Goal: Transaction & Acquisition: Purchase product/service

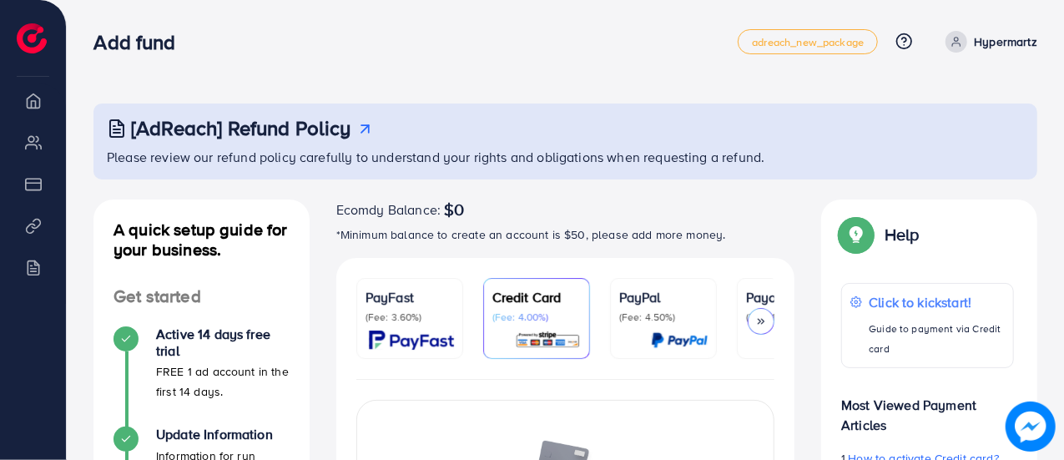
click at [533, 331] on img at bounding box center [548, 340] width 66 height 19
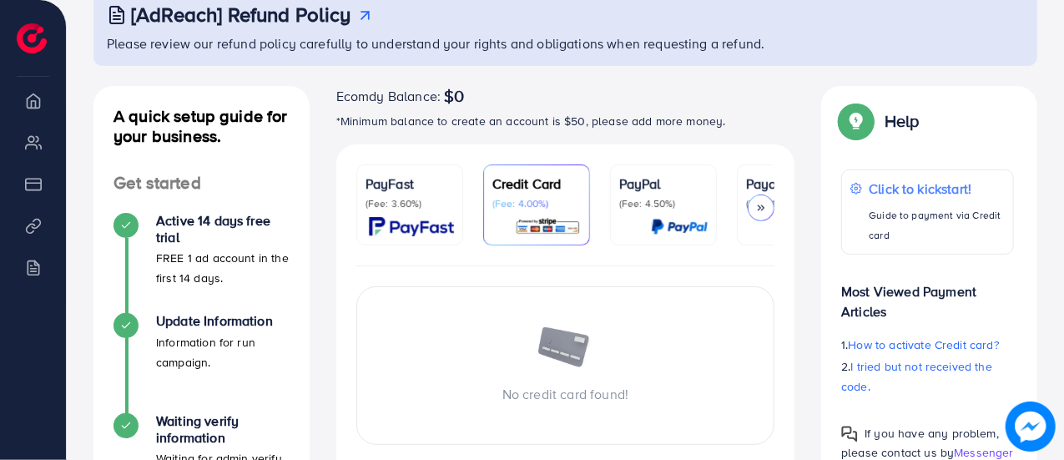
scroll to position [167, 0]
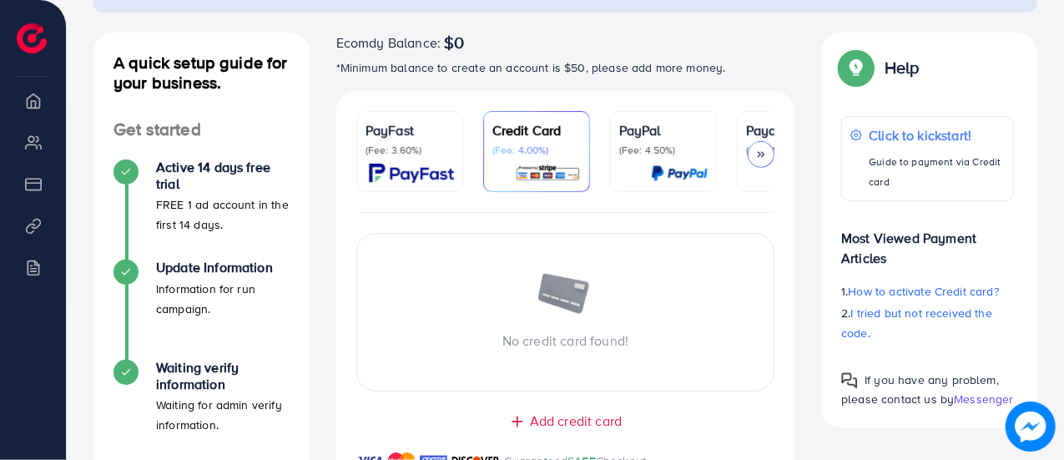
click at [760, 143] on div at bounding box center [761, 154] width 27 height 27
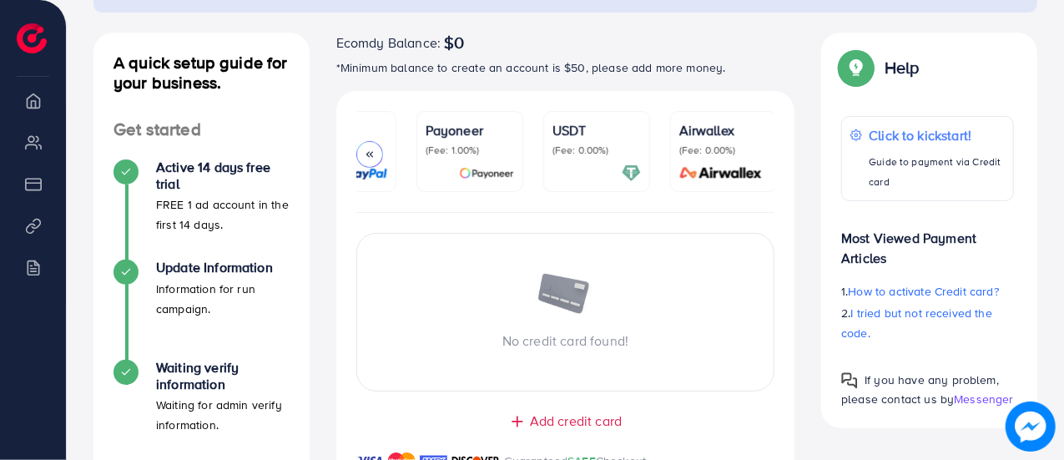
scroll to position [0, 322]
click at [362, 150] on div at bounding box center [369, 154] width 27 height 27
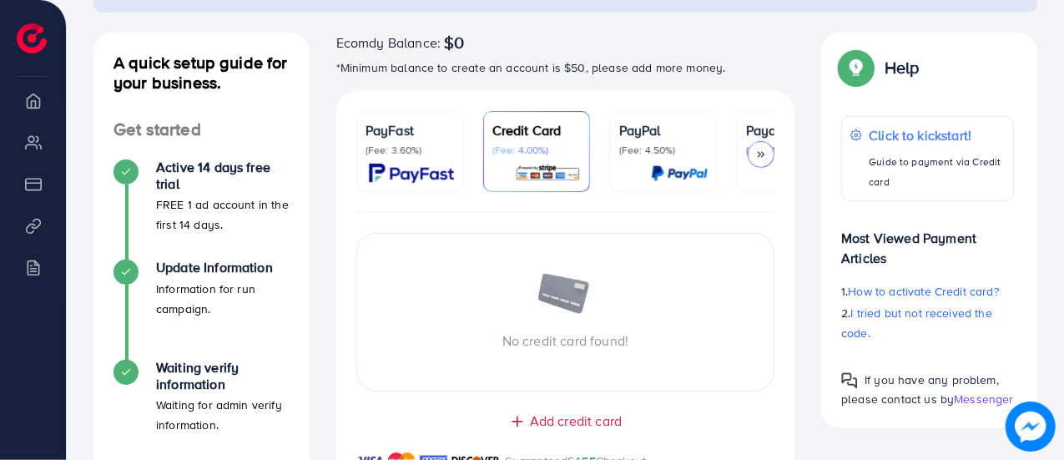
scroll to position [250, 0]
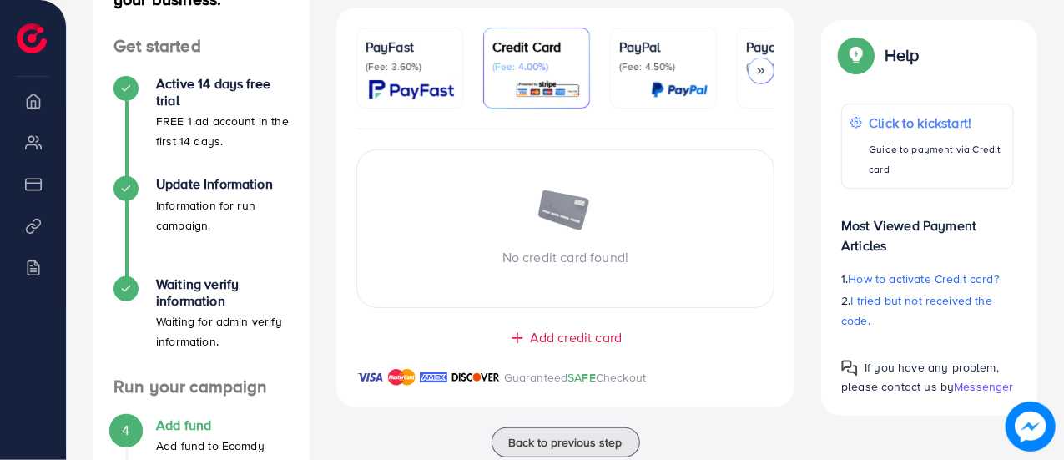
click at [574, 337] on span "Add credit card" at bounding box center [576, 337] width 92 height 19
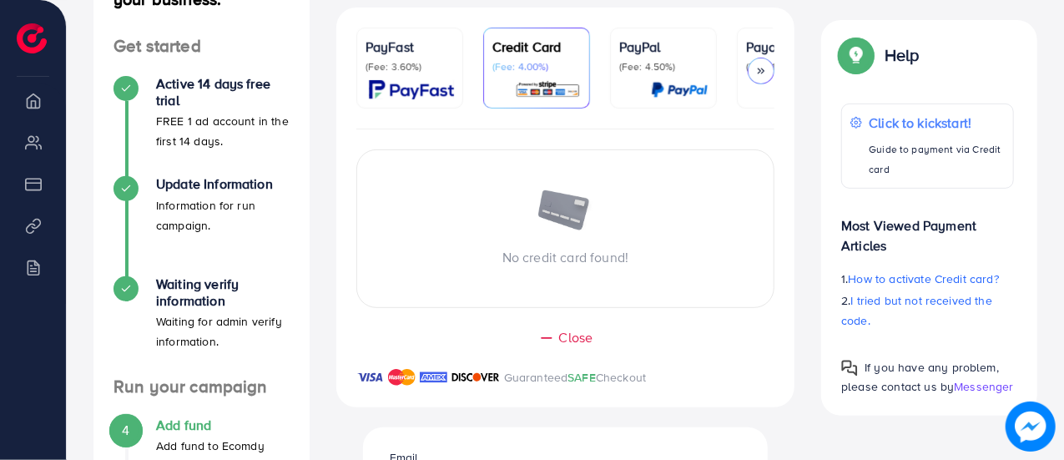
scroll to position [167, 0]
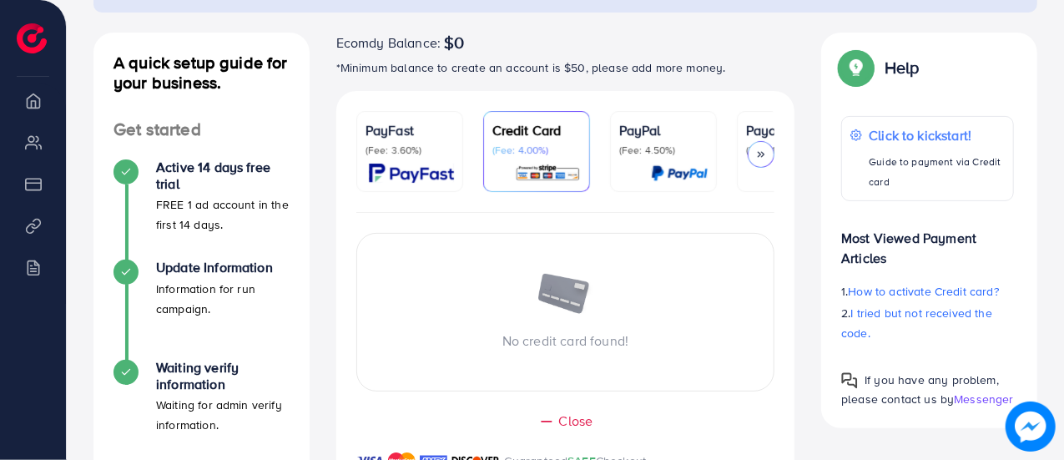
click at [539, 323] on div "No credit card found!" at bounding box center [565, 312] width 417 height 77
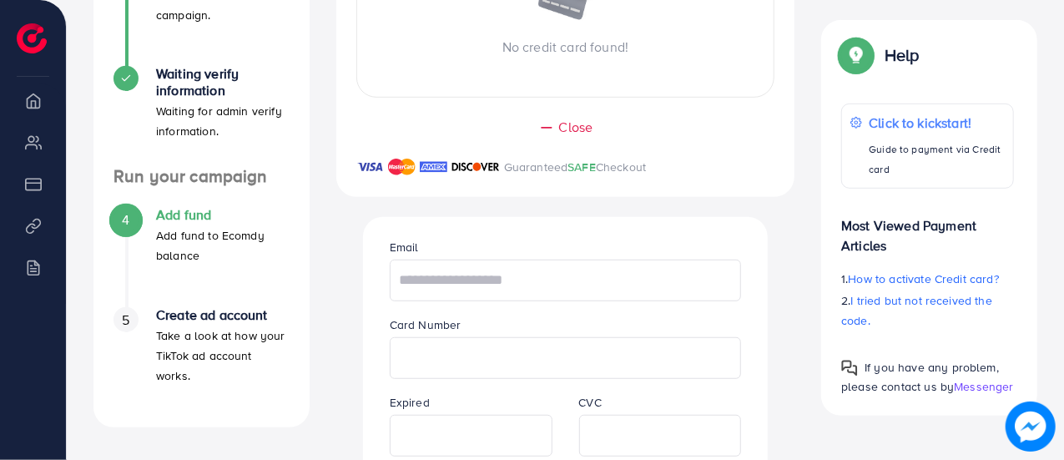
scroll to position [501, 0]
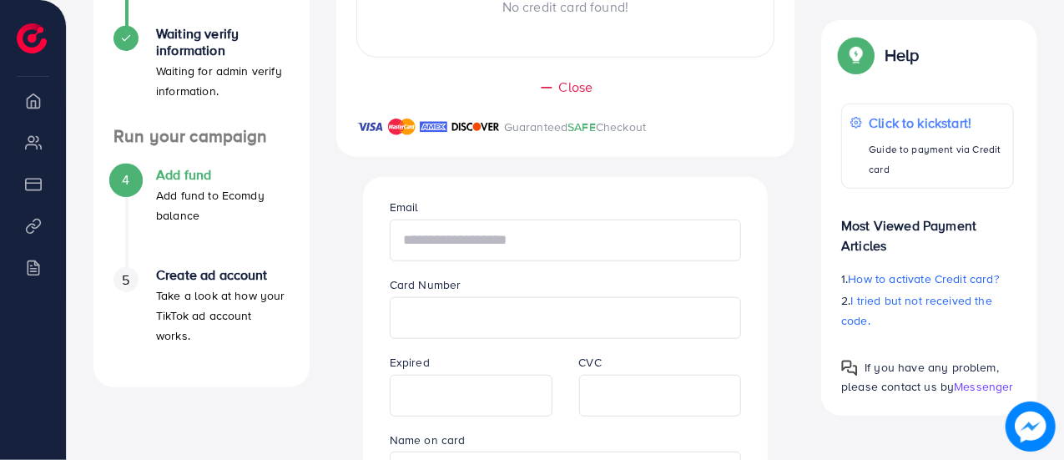
click at [488, 255] on input "text" at bounding box center [566, 241] width 352 height 42
type input "**********"
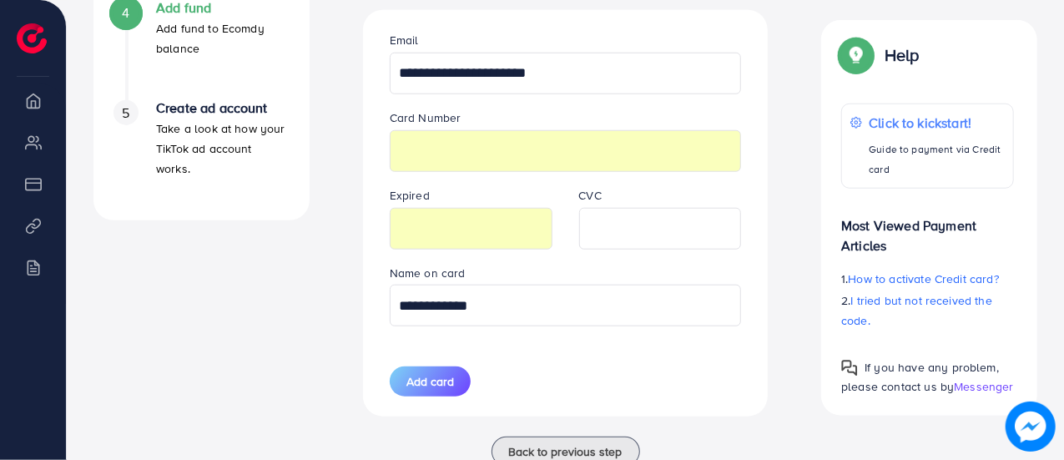
scroll to position [724, 0]
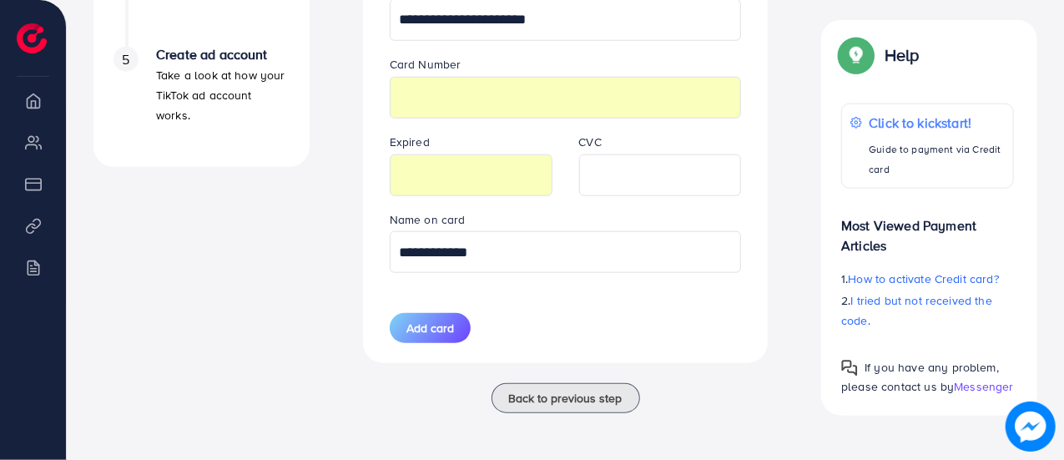
click at [427, 344] on div "**********" at bounding box center [565, 160] width 379 height 407
click at [430, 339] on button "Add card" at bounding box center [430, 328] width 81 height 30
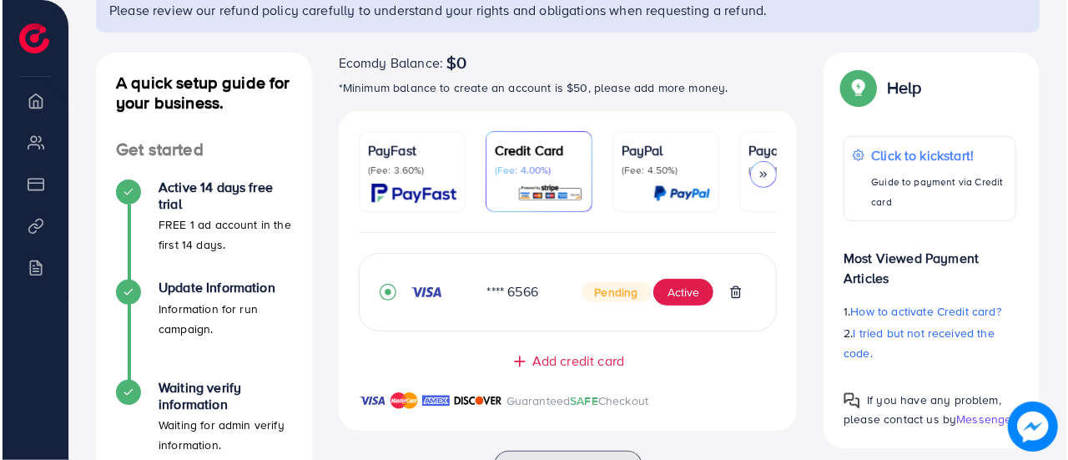
scroll to position [120, 0]
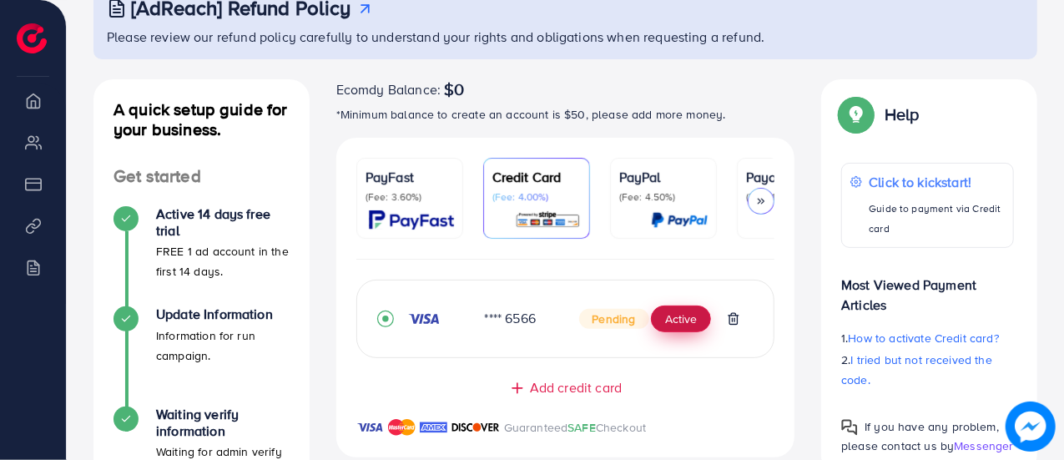
click at [691, 325] on button "Active" at bounding box center [681, 319] width 60 height 27
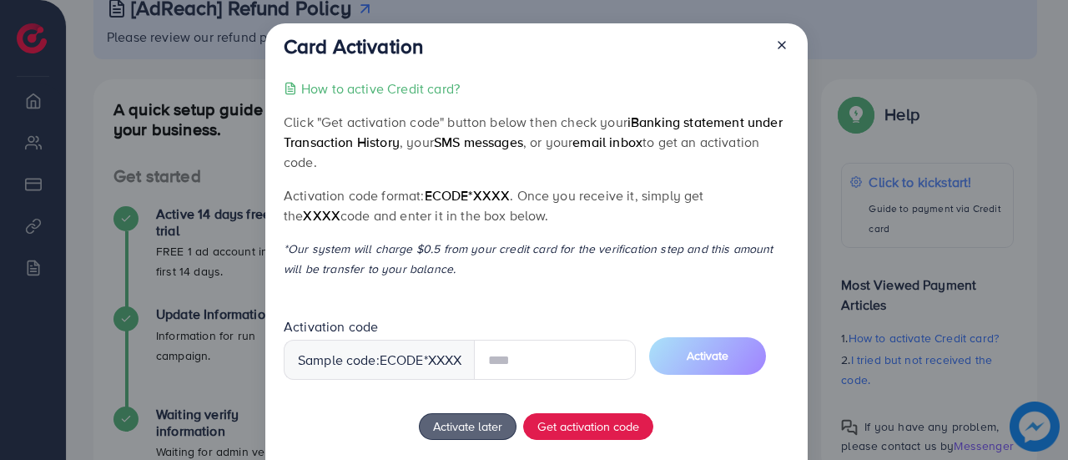
click at [541, 366] on input "text" at bounding box center [555, 360] width 162 height 40
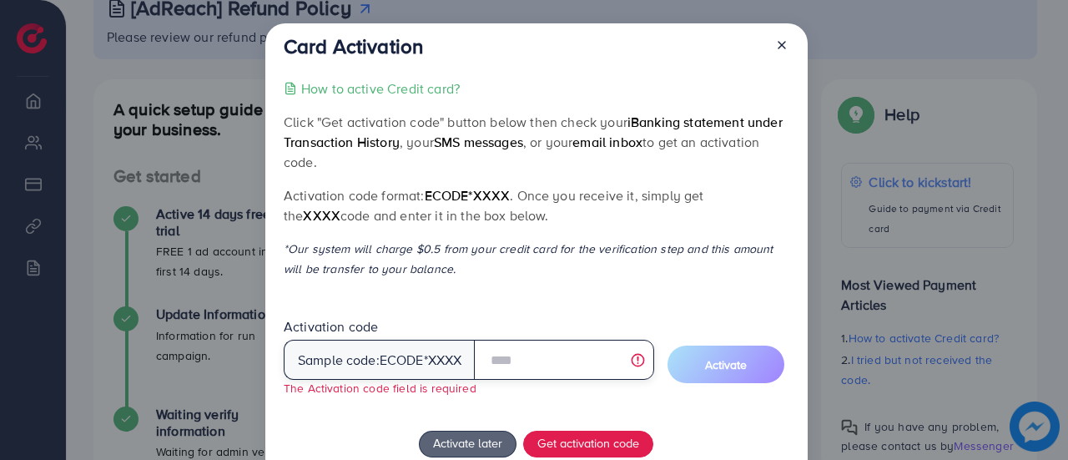
scroll to position [83, 0]
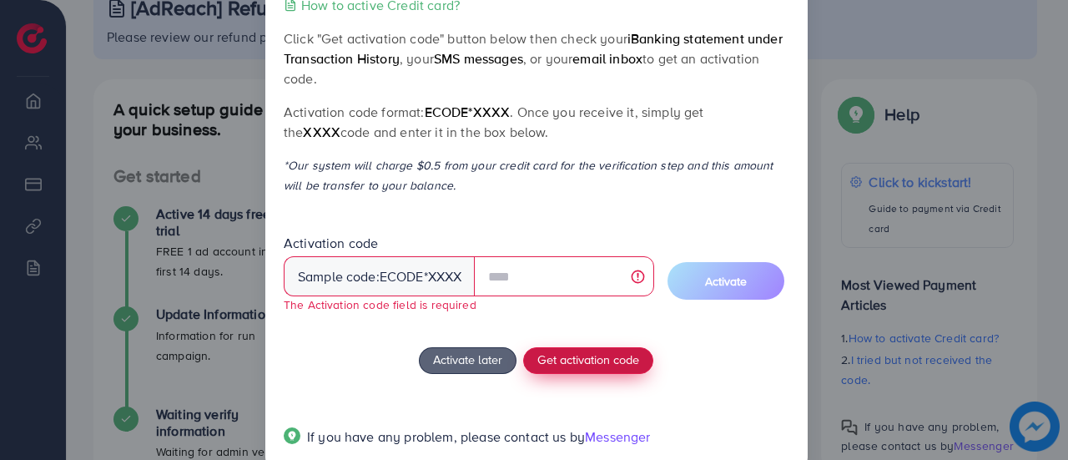
click at [584, 356] on span "Get activation code" at bounding box center [589, 360] width 102 height 18
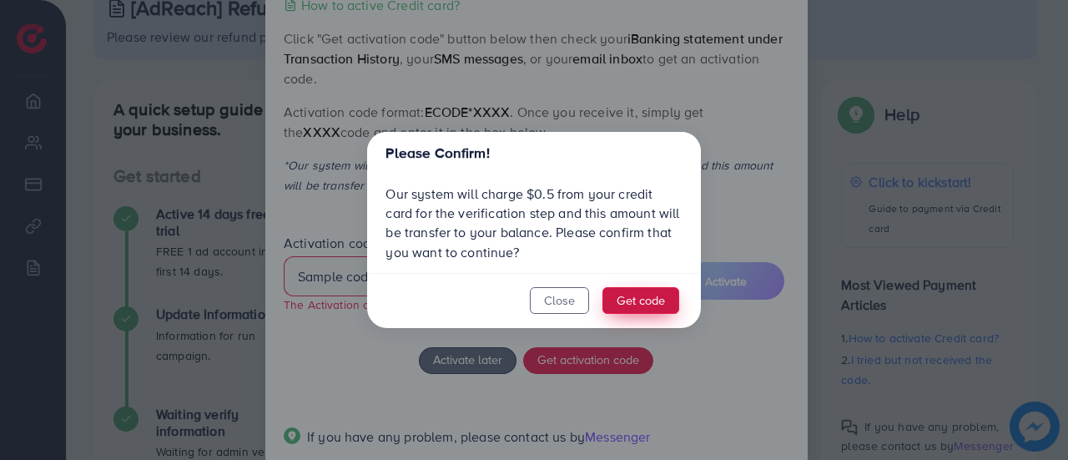
click at [638, 298] on button "Get code" at bounding box center [641, 300] width 77 height 27
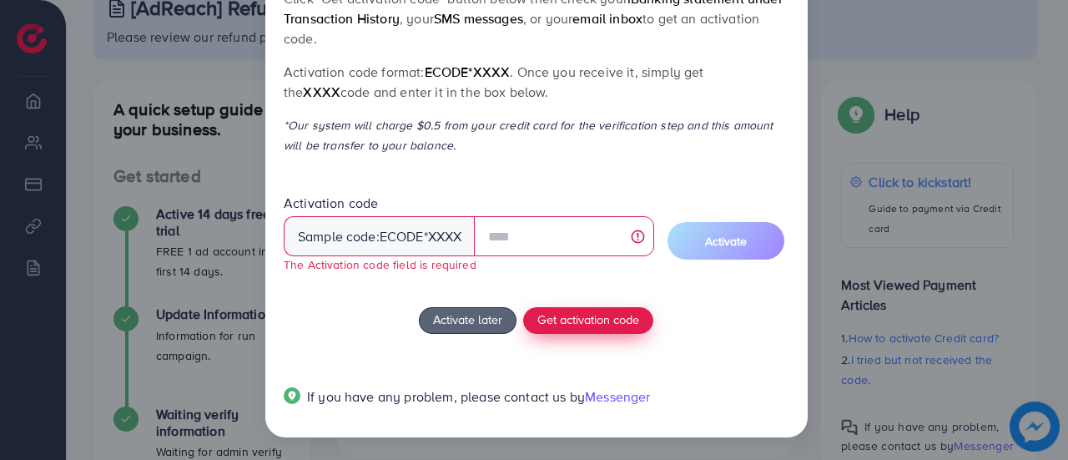
scroll to position [40, 0]
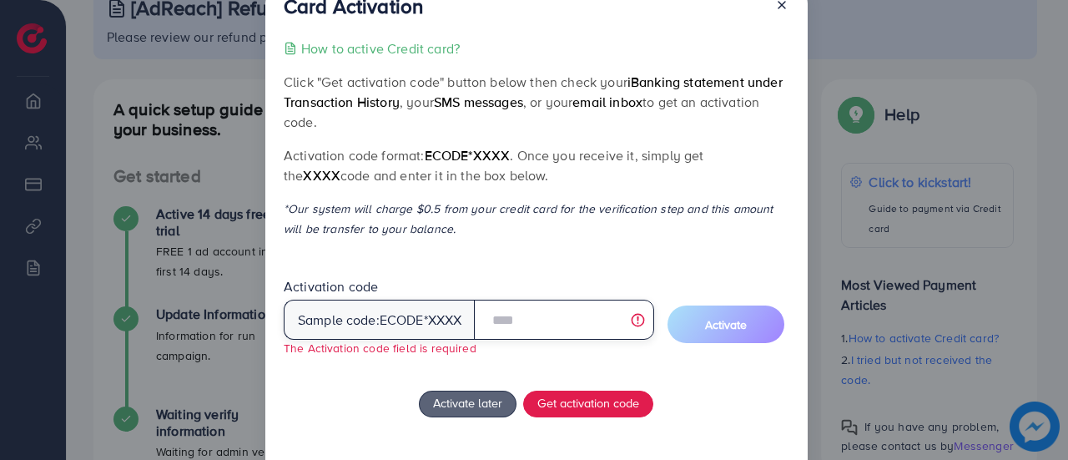
click at [547, 328] on input "text" at bounding box center [563, 320] width 179 height 40
type input "*"
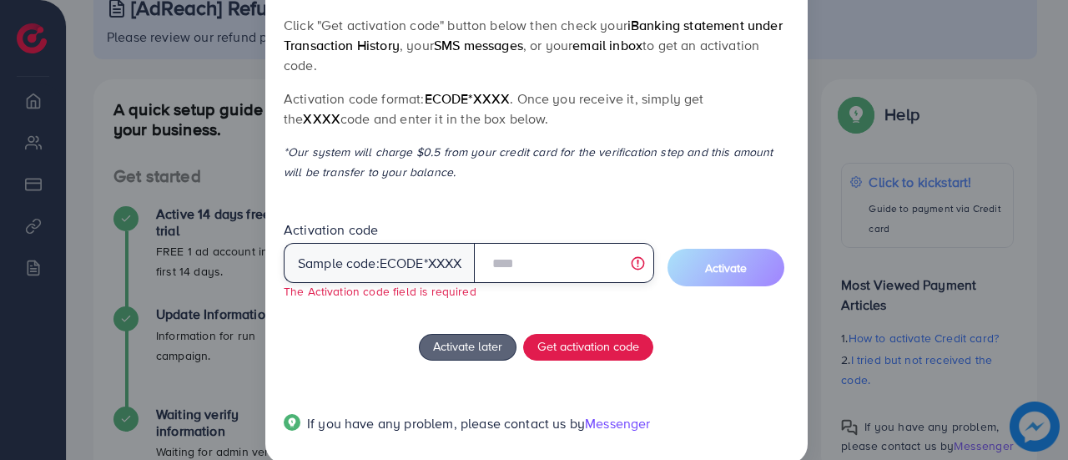
scroll to position [124, 0]
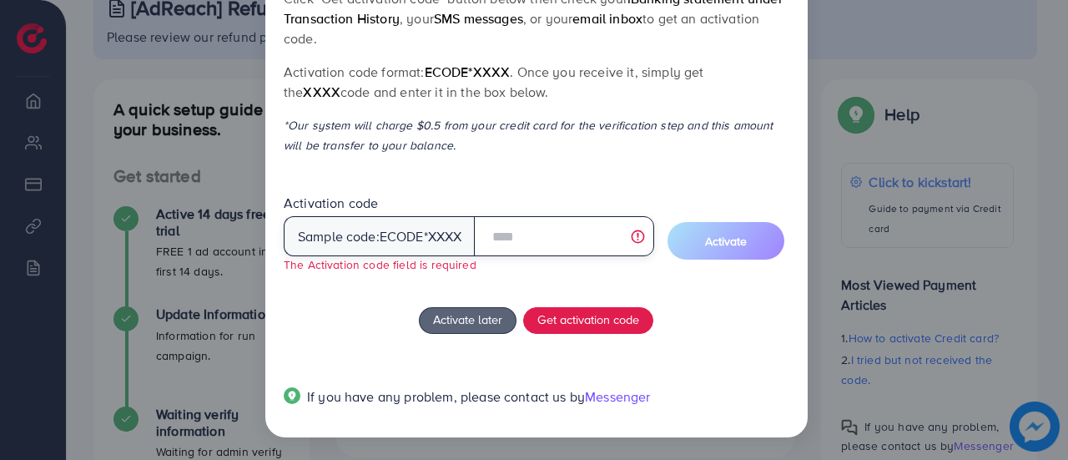
click at [518, 235] on input "text" at bounding box center [563, 236] width 179 height 40
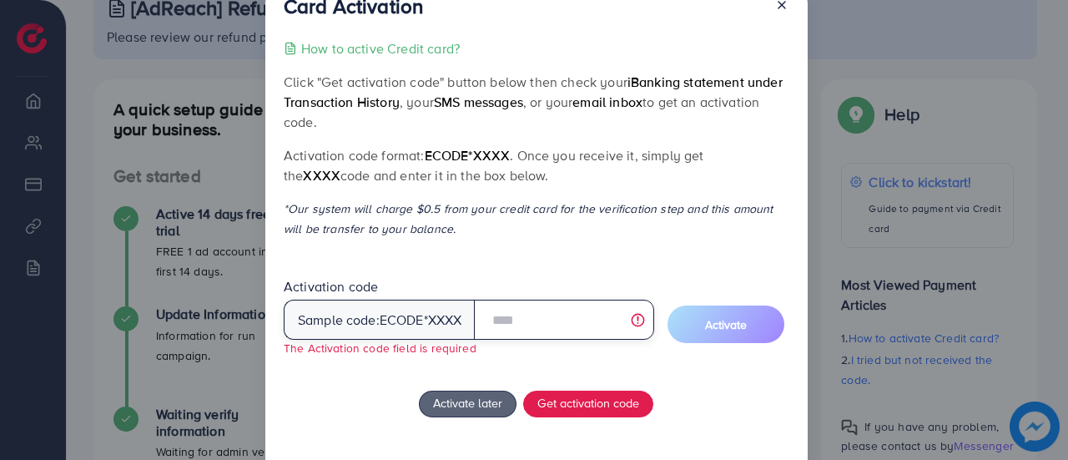
scroll to position [40, 0]
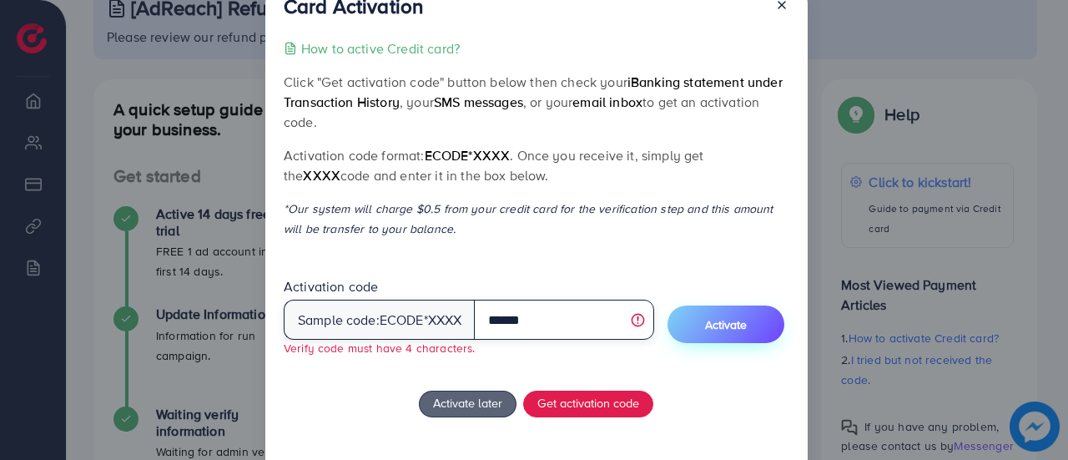
type input "******"
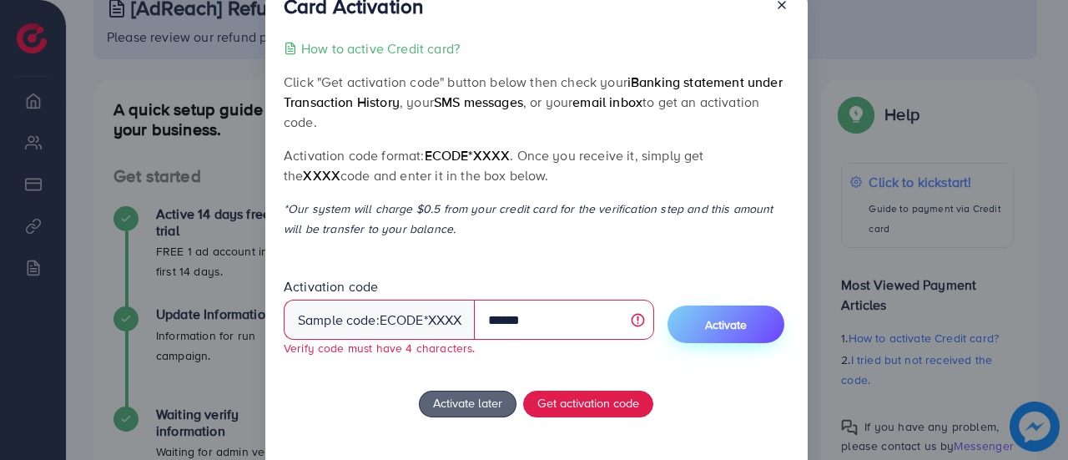
click at [716, 328] on span "Activate" at bounding box center [726, 324] width 42 height 17
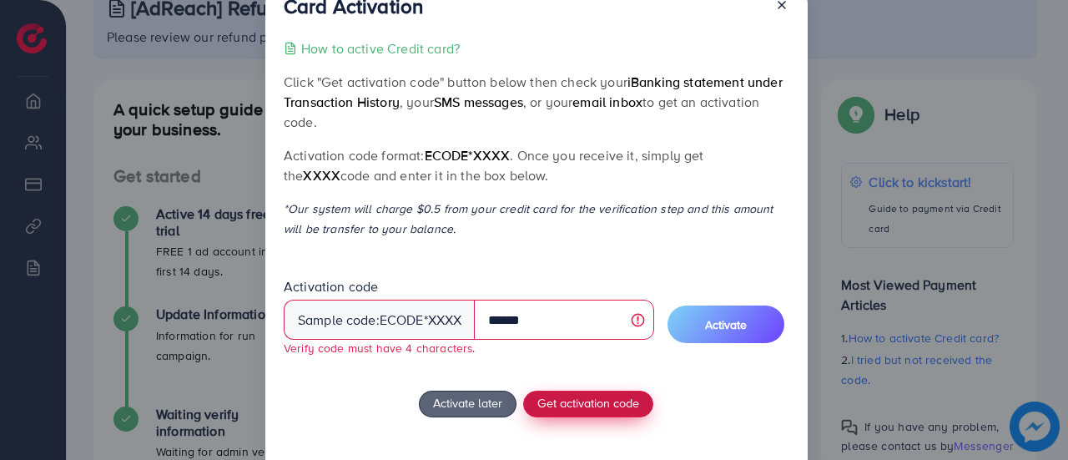
click at [565, 395] on span "Get activation code" at bounding box center [589, 403] width 102 height 18
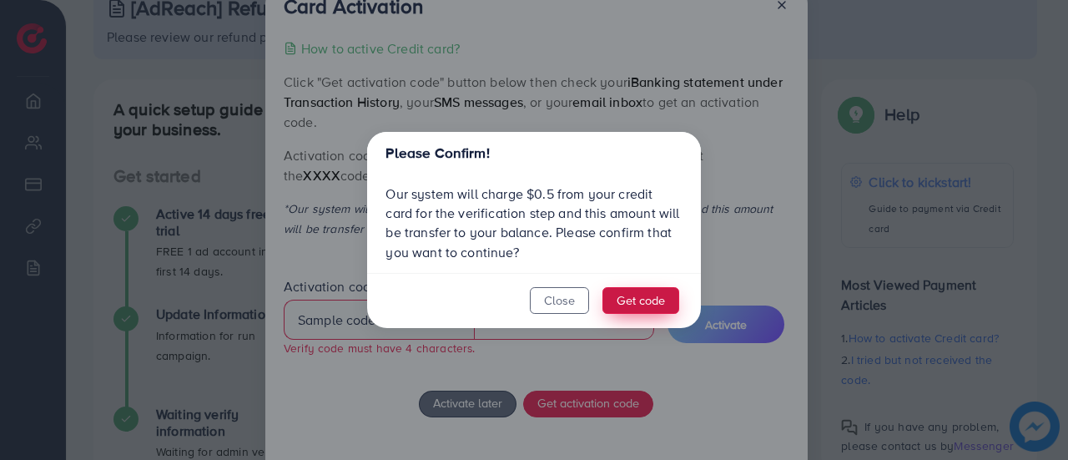
click at [623, 297] on button "Get code" at bounding box center [641, 300] width 77 height 27
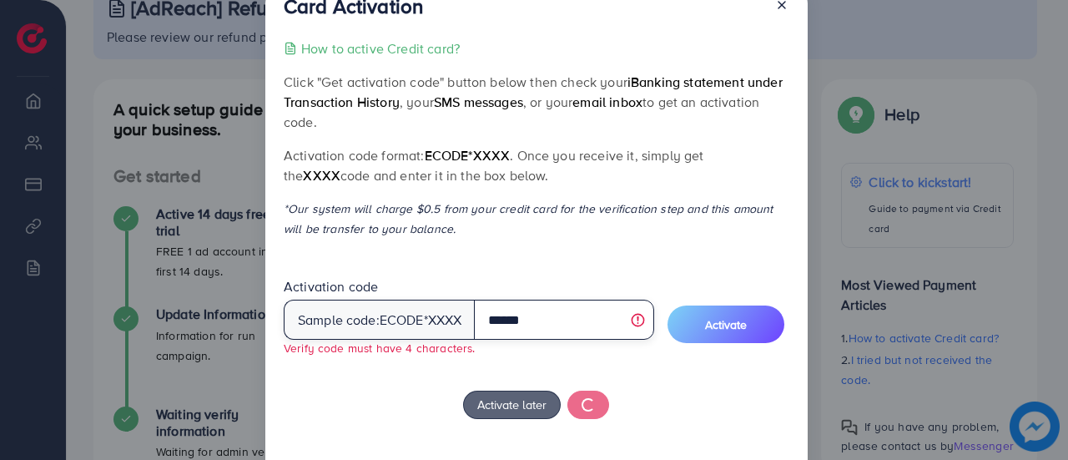
click at [563, 316] on input "******" at bounding box center [563, 320] width 179 height 40
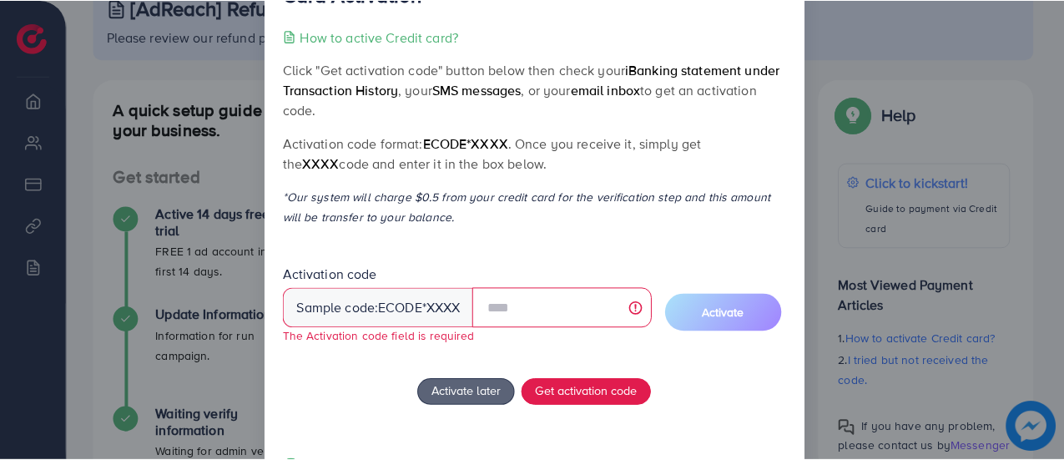
scroll to position [0, 0]
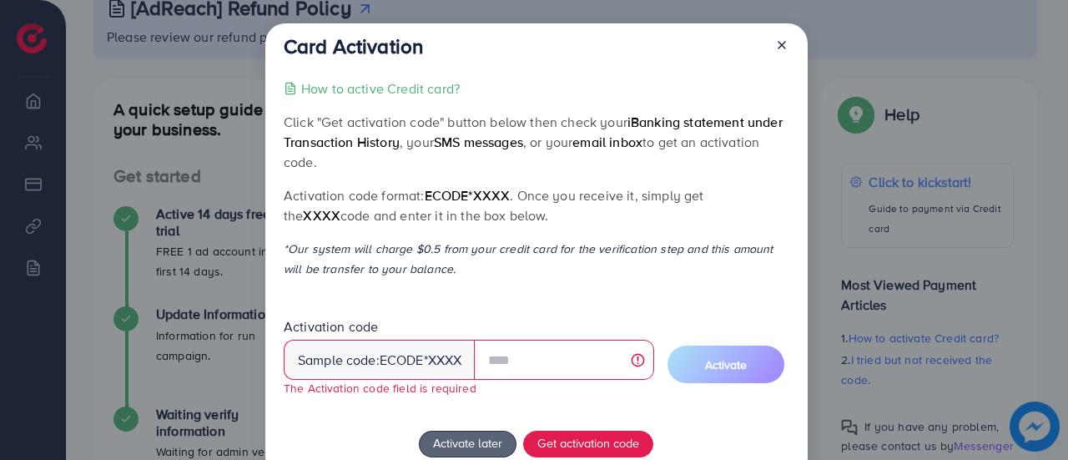
click at [784, 51] on icon at bounding box center [781, 44] width 13 height 13
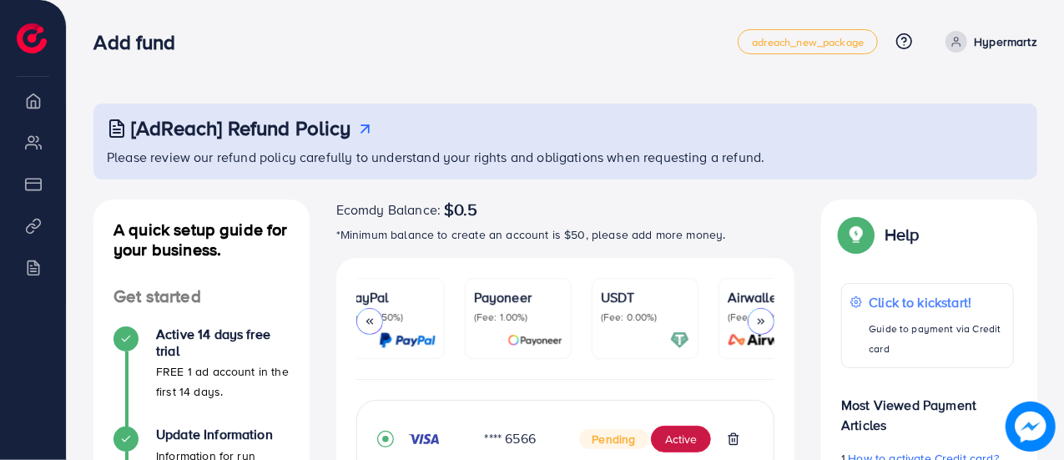
scroll to position [0, 322]
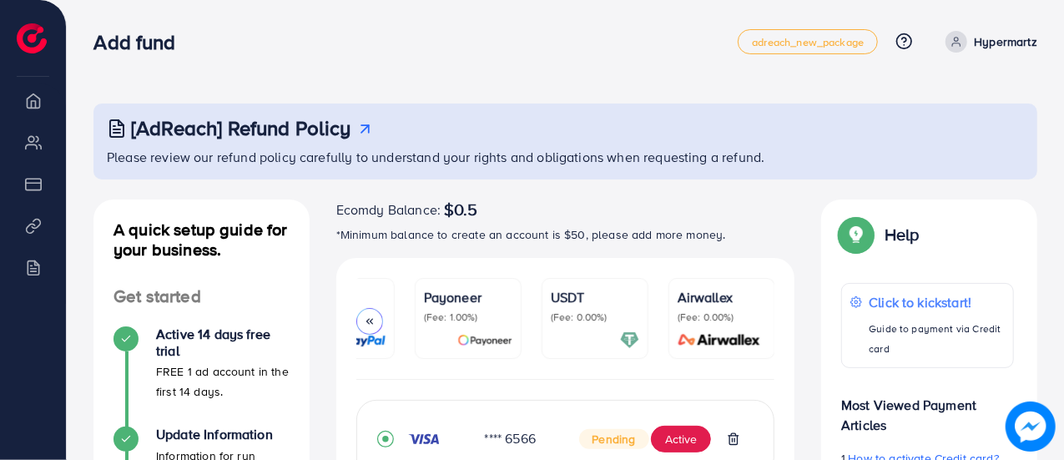
click at [586, 311] on p "(Fee: 0.00%)" at bounding box center [595, 317] width 88 height 13
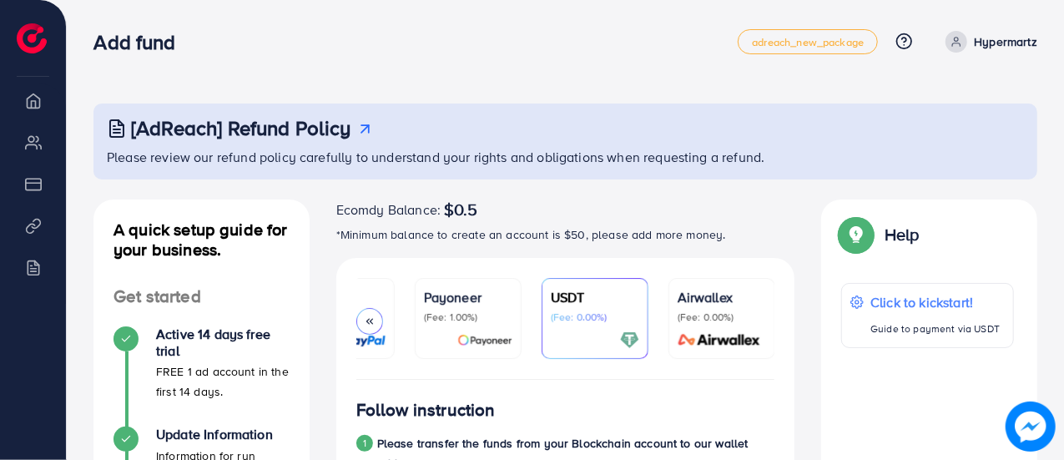
drag, startPoint x: 539, startPoint y: 383, endPoint x: 411, endPoint y: 377, distance: 128.7
click at [392, 373] on ul "PayFast (Fee: 3.60%) Credit Card (Fee: 4.00%) PayPal (Fee: 4.50%) Payoneer (Fee…" at bounding box center [565, 329] width 419 height 102
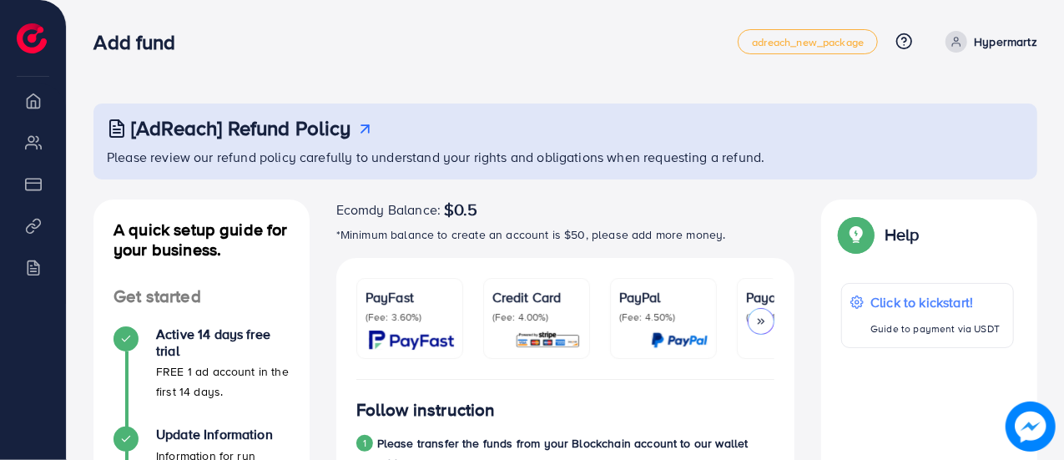
click at [447, 207] on span "$0.5" at bounding box center [461, 210] width 34 height 20
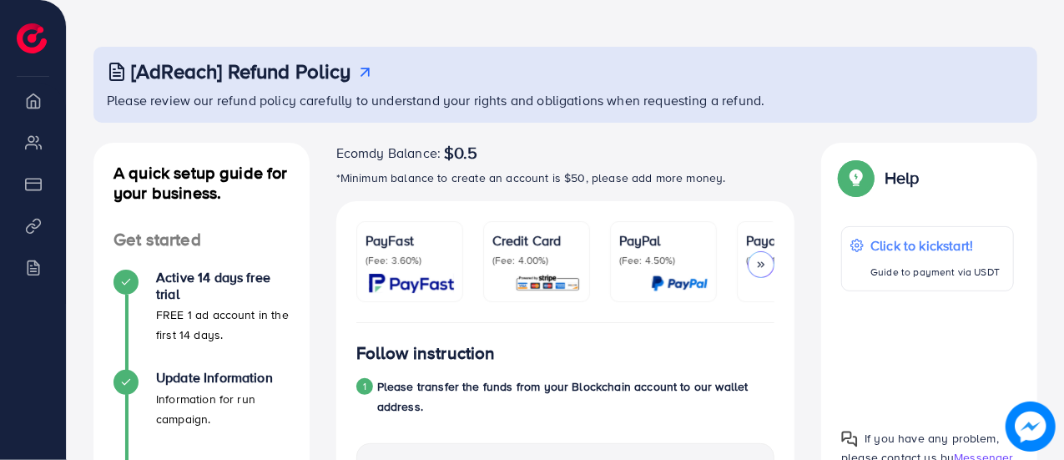
scroll to position [83, 0]
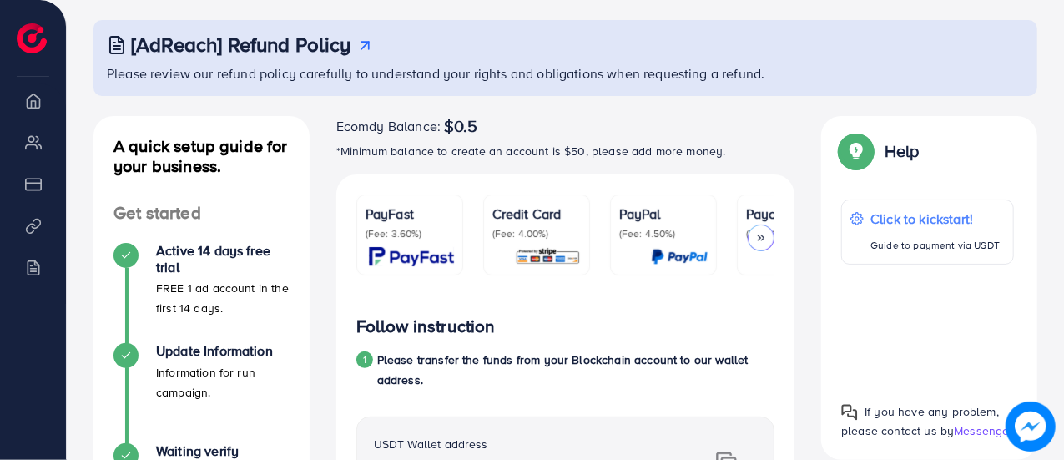
click at [509, 237] on p "(Fee: 4.00%)" at bounding box center [536, 233] width 88 height 13
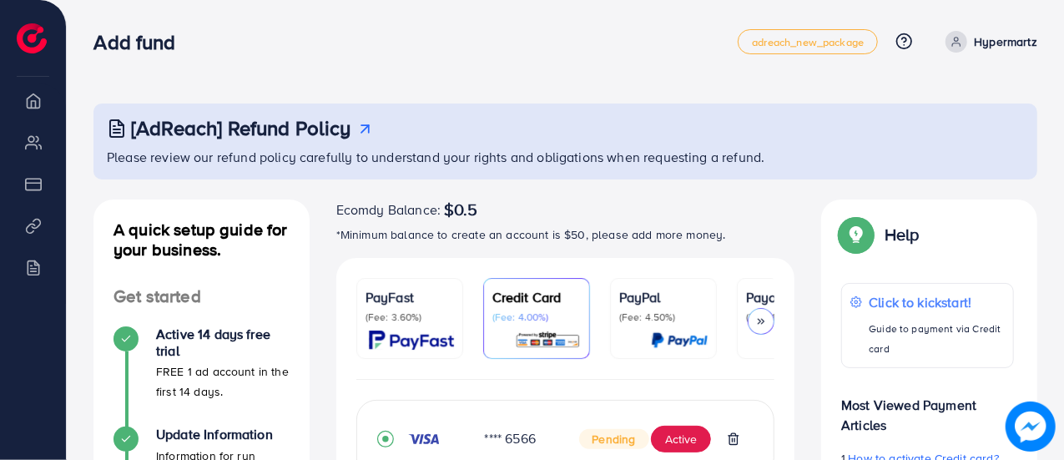
click at [467, 210] on span "$0.5" at bounding box center [461, 210] width 34 height 20
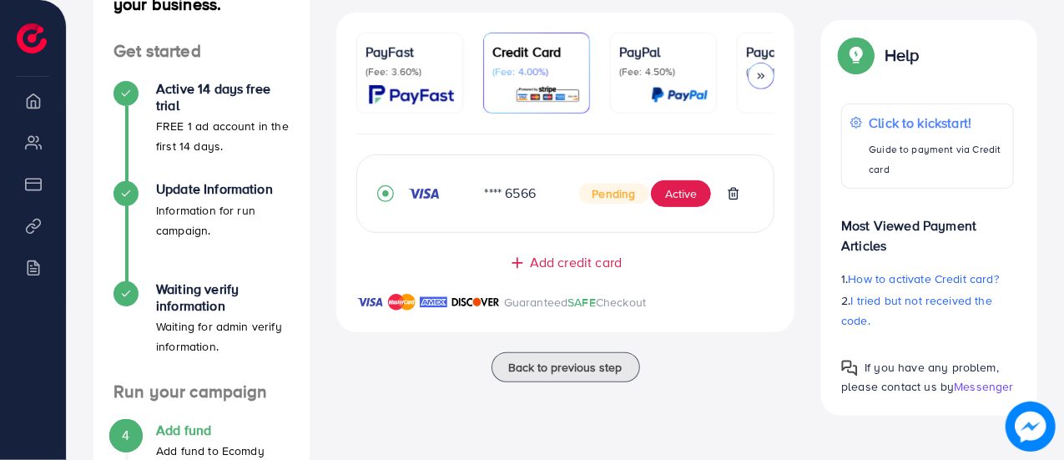
scroll to position [250, 0]
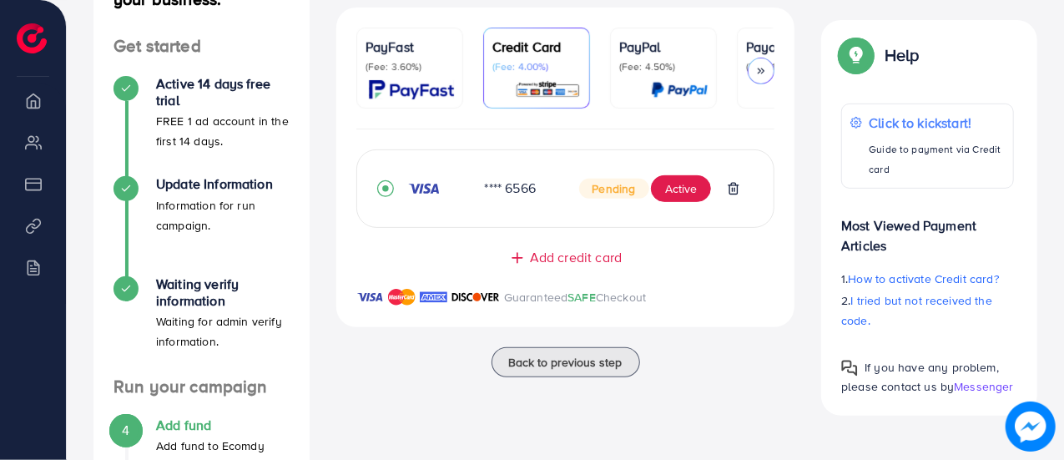
click at [516, 198] on div "**** 6566" at bounding box center [519, 188] width 94 height 19
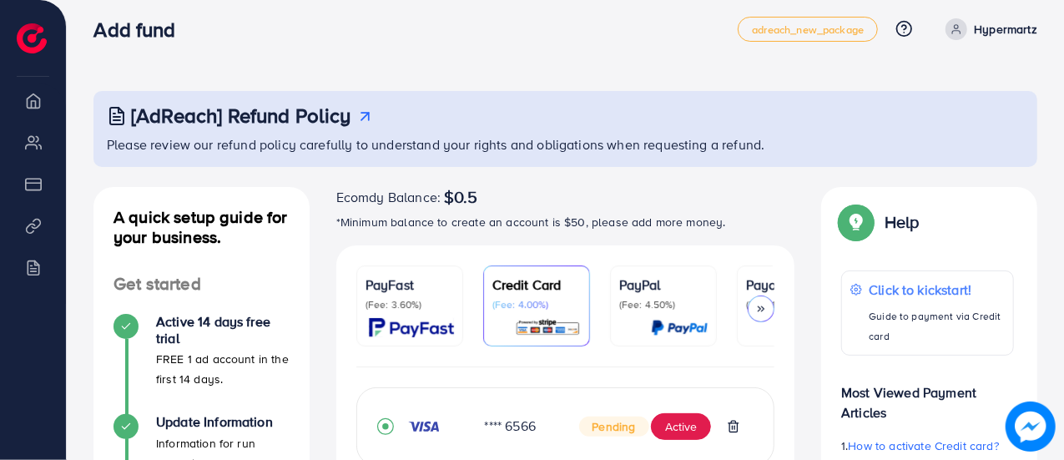
scroll to position [0, 0]
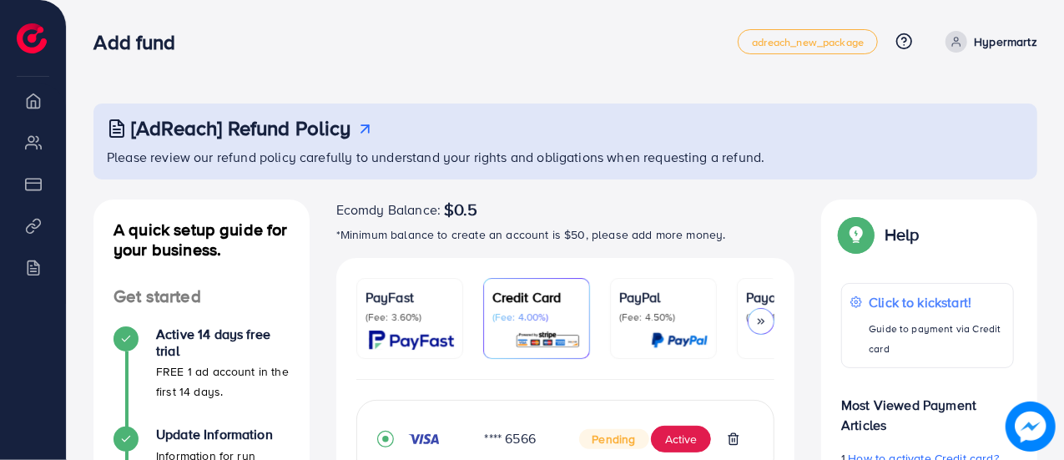
click at [380, 311] on p "(Fee: 3.60%)" at bounding box center [410, 317] width 88 height 13
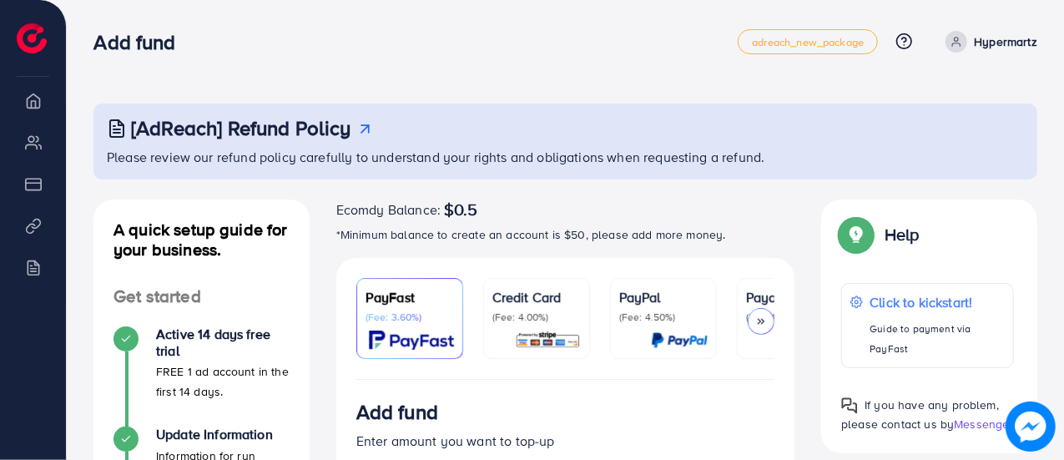
click at [533, 306] on p "Credit Card" at bounding box center [536, 297] width 88 height 20
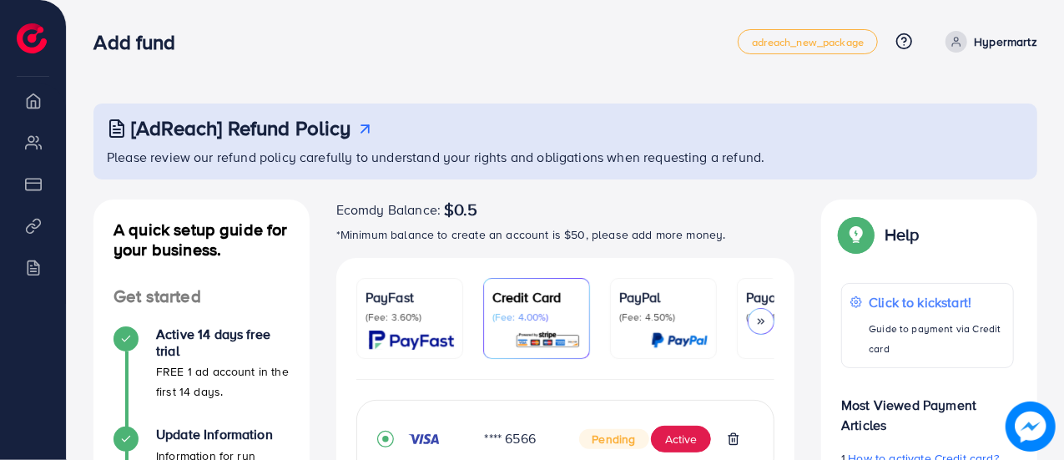
click at [718, 372] on ul "PayFast (Fee: 3.60%) Credit Card (Fee: 4.00%) PayPal (Fee: 4.50%) Payoneer (Fee…" at bounding box center [565, 329] width 419 height 102
click at [726, 382] on div "PayFast (Fee: 3.60%) Credit Card (Fee: 4.00%) PayPal (Fee: 4.50%) Payoneer (Fee…" at bounding box center [565, 428] width 459 height 341
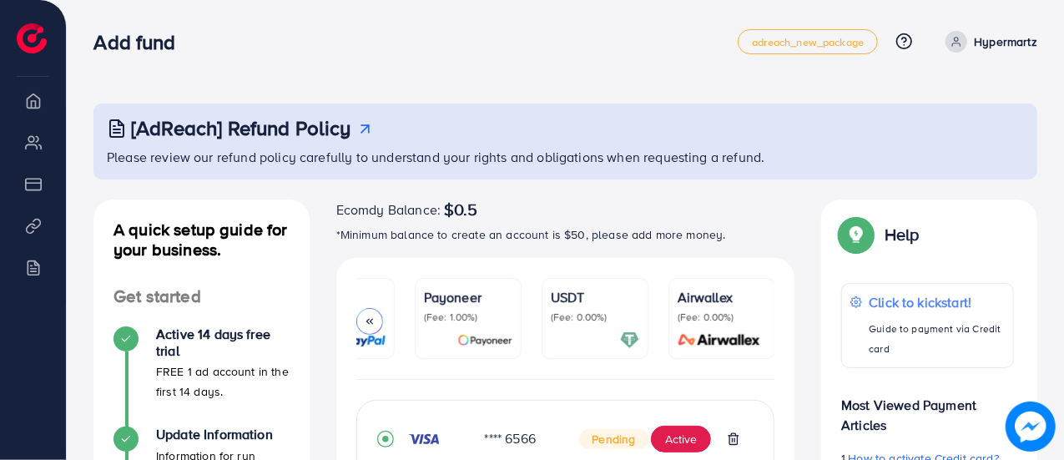
click at [589, 85] on div "[AdReach] Refund Policy Please review our refund policy carefully to understand…" at bounding box center [566, 457] width 998 height 915
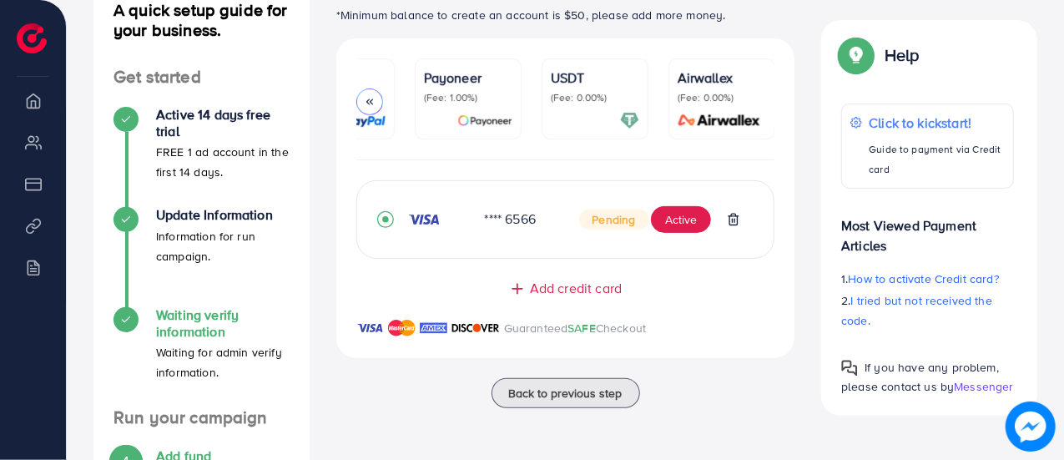
scroll to position [250, 0]
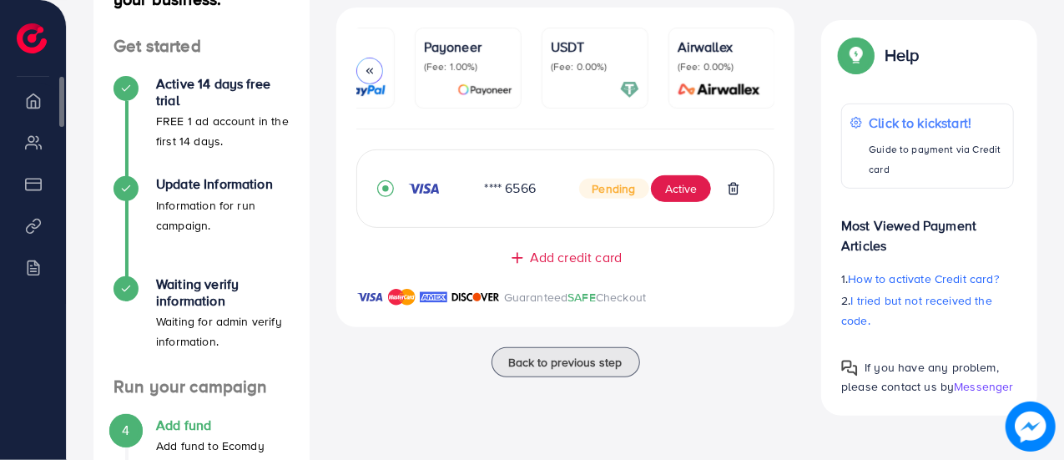
click at [37, 107] on li "Overview" at bounding box center [33, 99] width 66 height 33
click at [34, 143] on li "My ad accounts" at bounding box center [33, 141] width 66 height 33
click at [20, 33] on img at bounding box center [32, 38] width 30 height 30
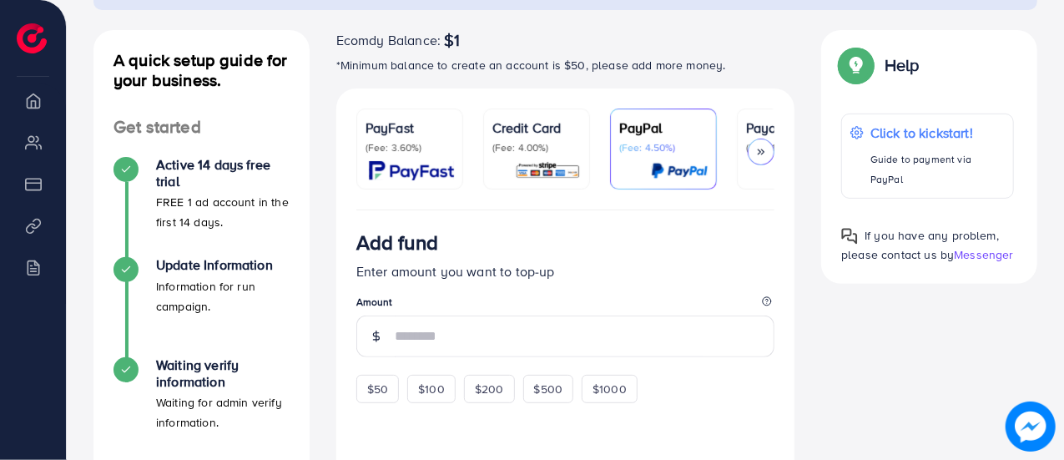
scroll to position [250, 0]
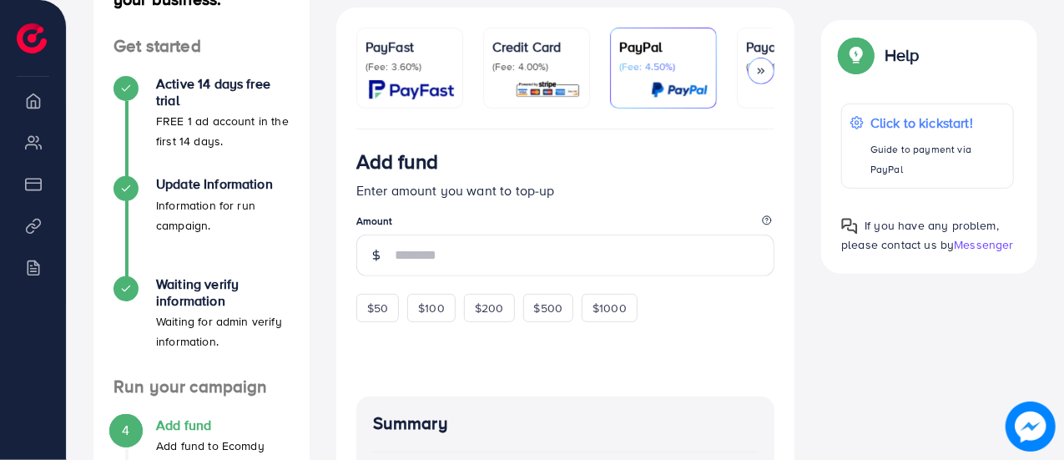
click at [518, 51] on p "Credit Card" at bounding box center [536, 47] width 88 height 20
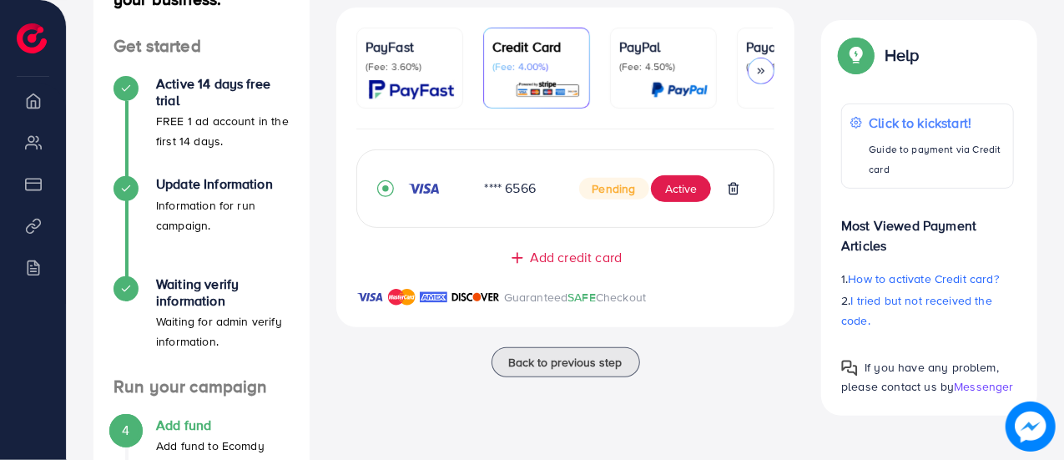
click at [766, 68] on icon at bounding box center [761, 71] width 12 height 12
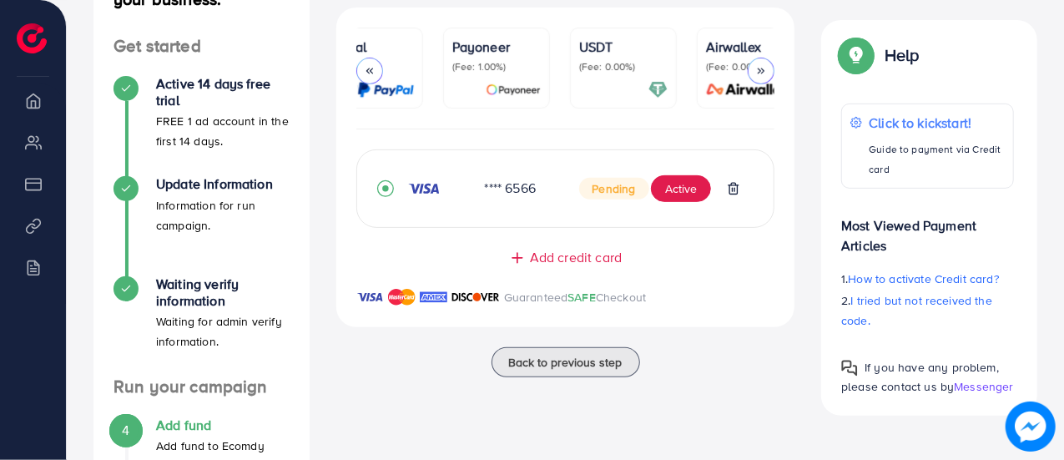
scroll to position [0, 322]
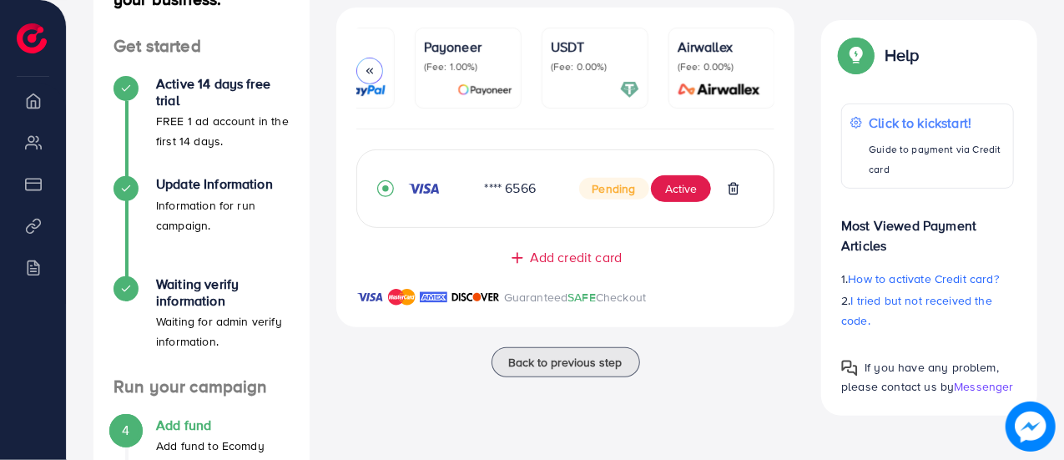
click at [606, 58] on div "USDT (Fee: 0.00%)" at bounding box center [595, 55] width 88 height 37
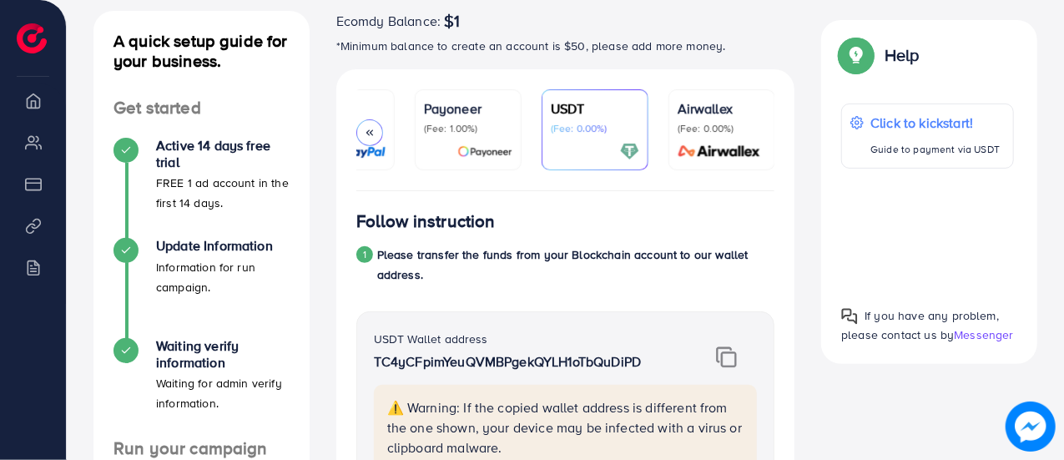
scroll to position [250, 0]
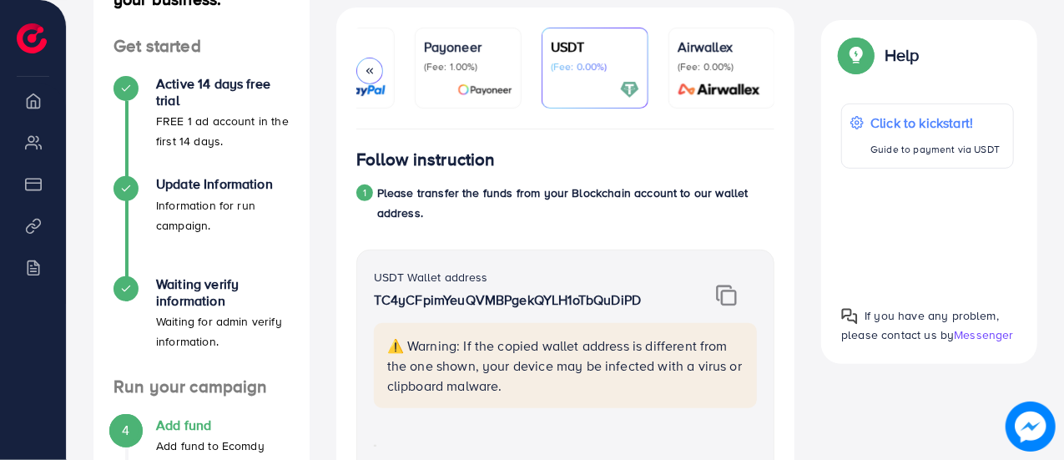
click at [897, 235] on div at bounding box center [927, 230] width 173 height 97
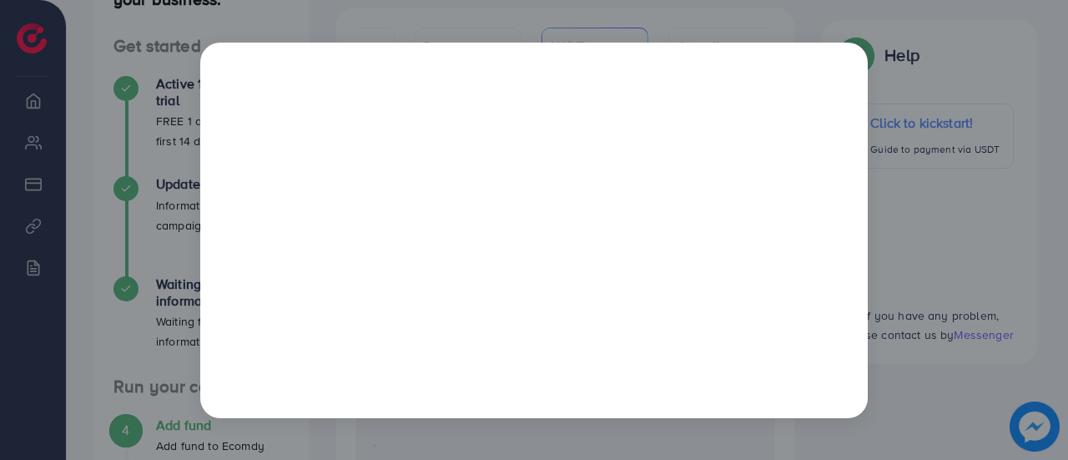
click at [952, 38] on div at bounding box center [534, 230] width 1068 height 460
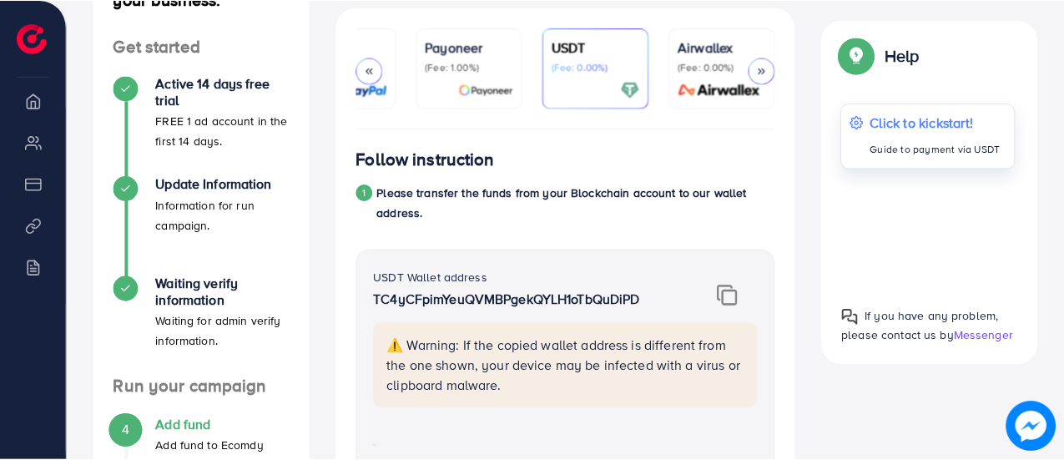
scroll to position [0, 321]
click at [725, 303] on img at bounding box center [726, 296] width 21 height 22
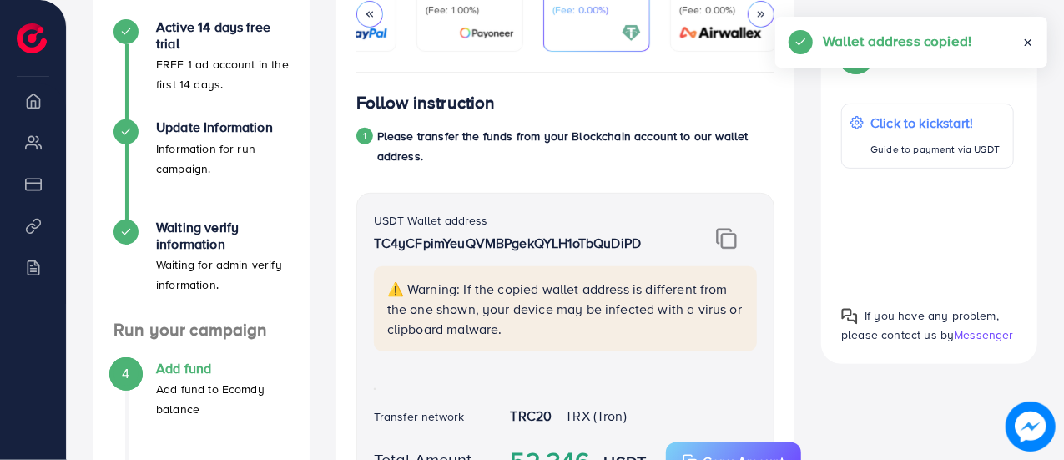
scroll to position [334, 0]
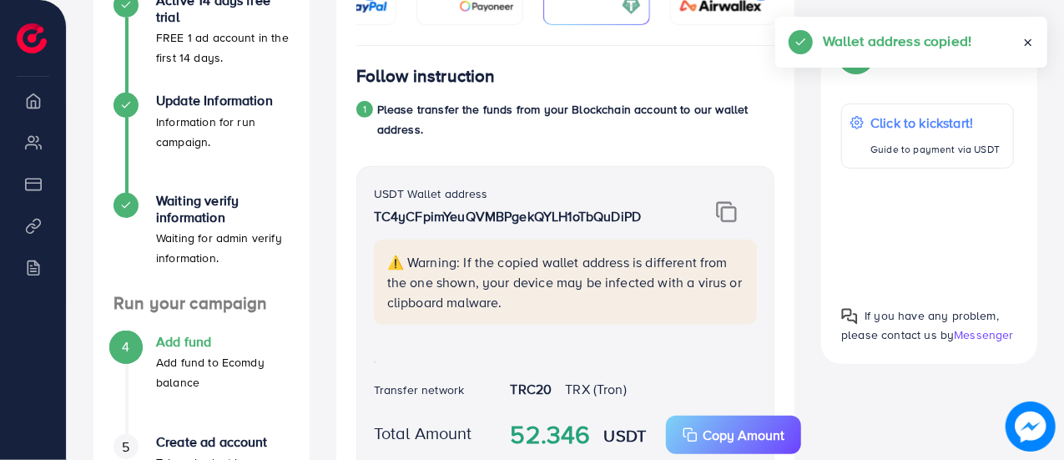
click at [733, 219] on img at bounding box center [726, 212] width 21 height 22
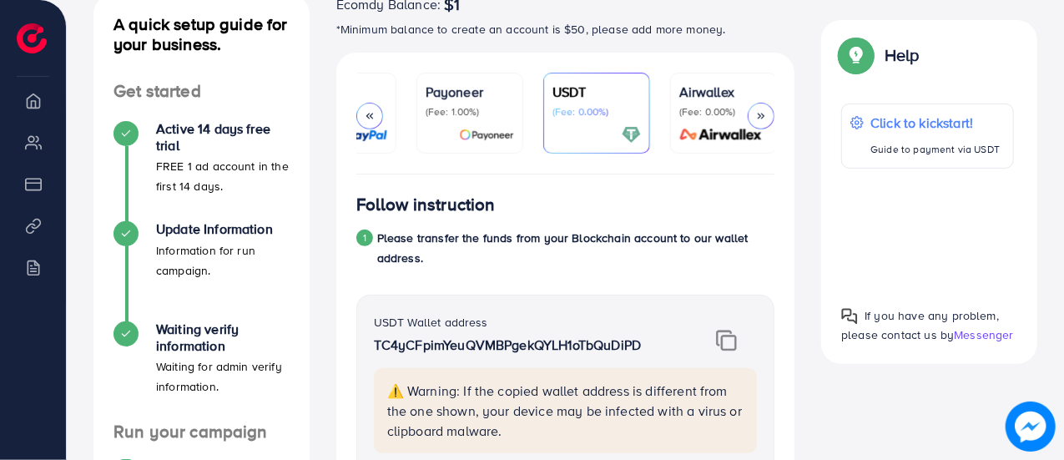
scroll to position [250, 0]
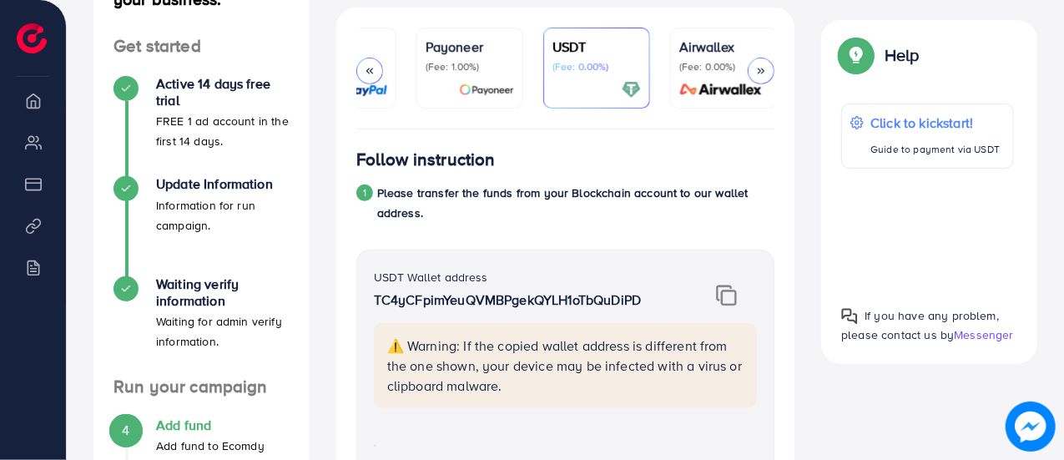
click at [725, 300] on img at bounding box center [726, 296] width 21 height 22
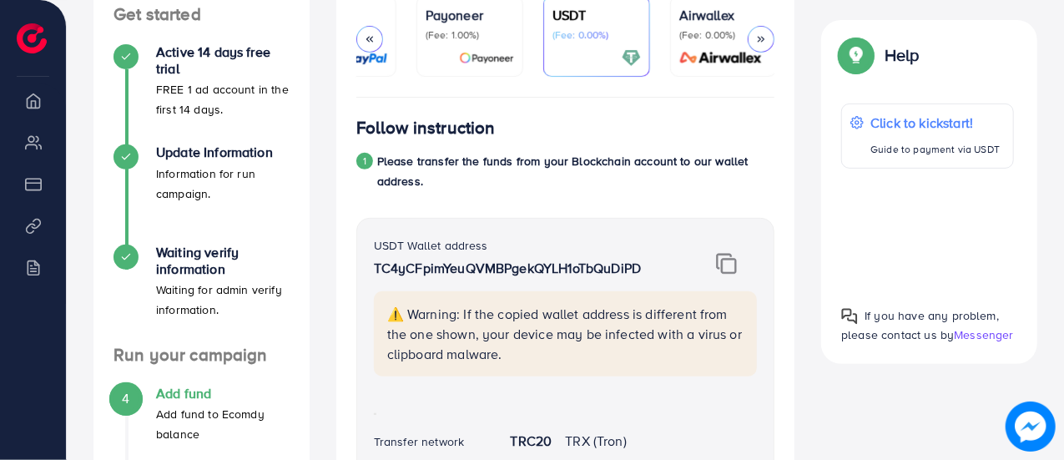
scroll to position [334, 0]
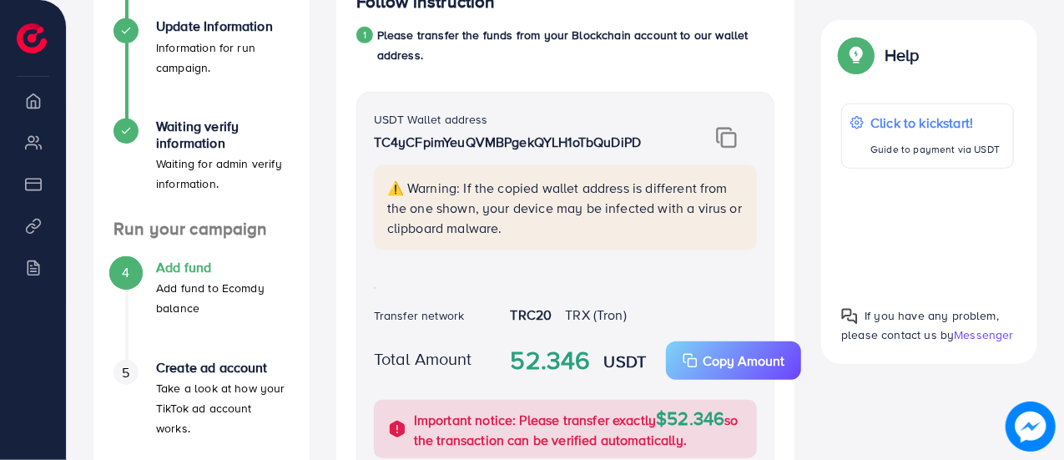
scroll to position [501, 0]
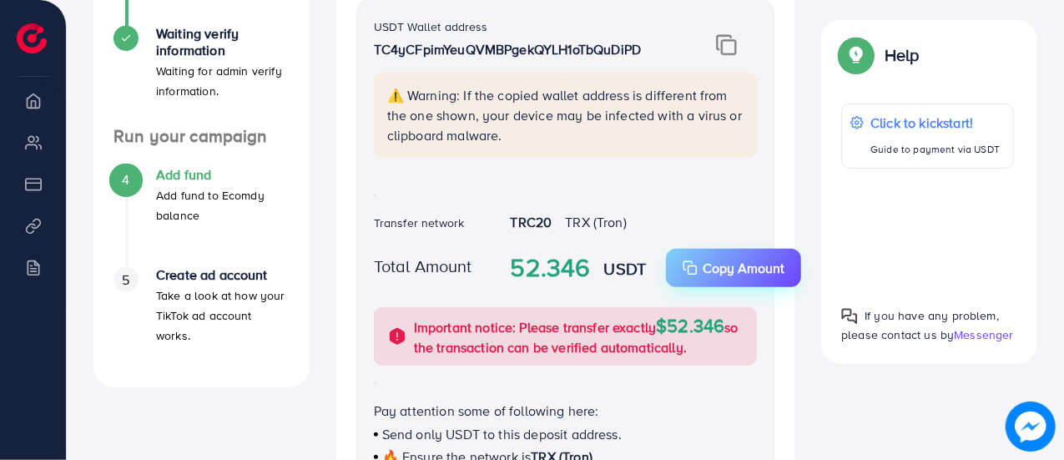
click at [722, 275] on p "Copy Amount" at bounding box center [744, 268] width 82 height 20
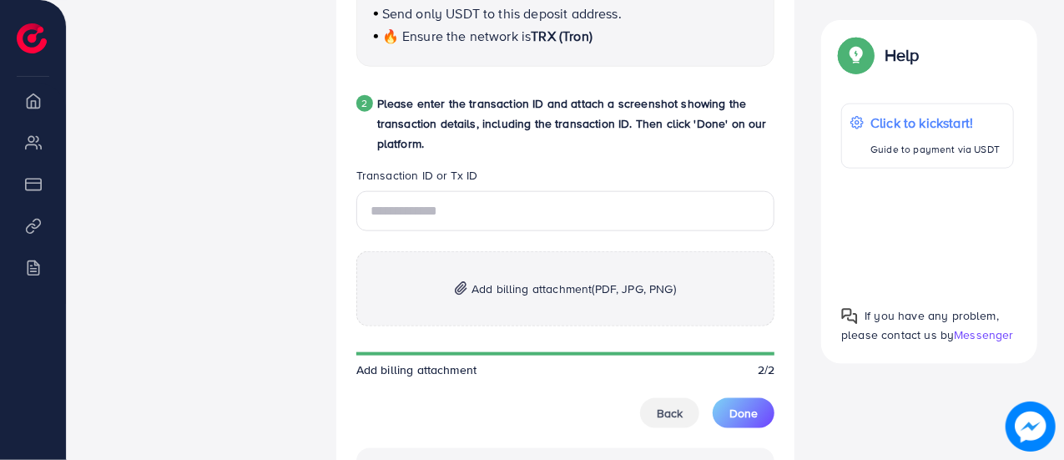
scroll to position [1002, 0]
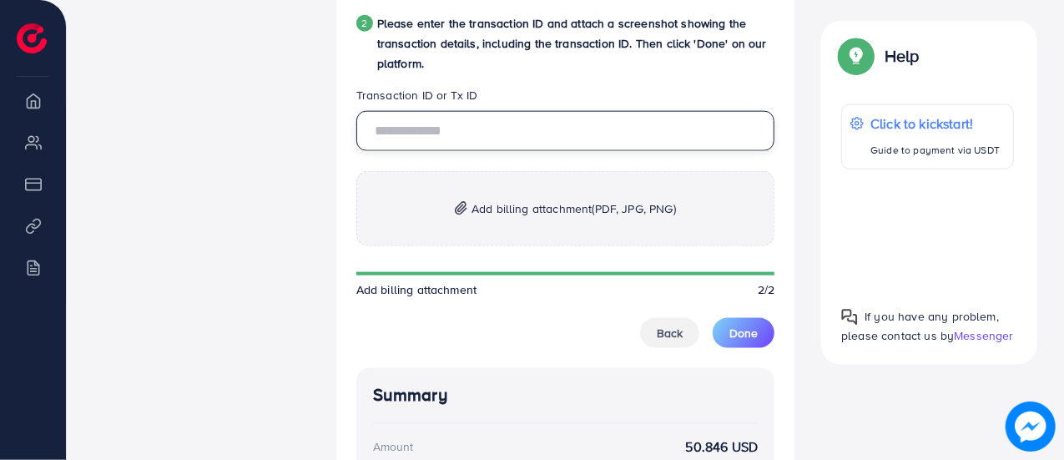
click at [467, 135] on input "text" at bounding box center [565, 131] width 419 height 40
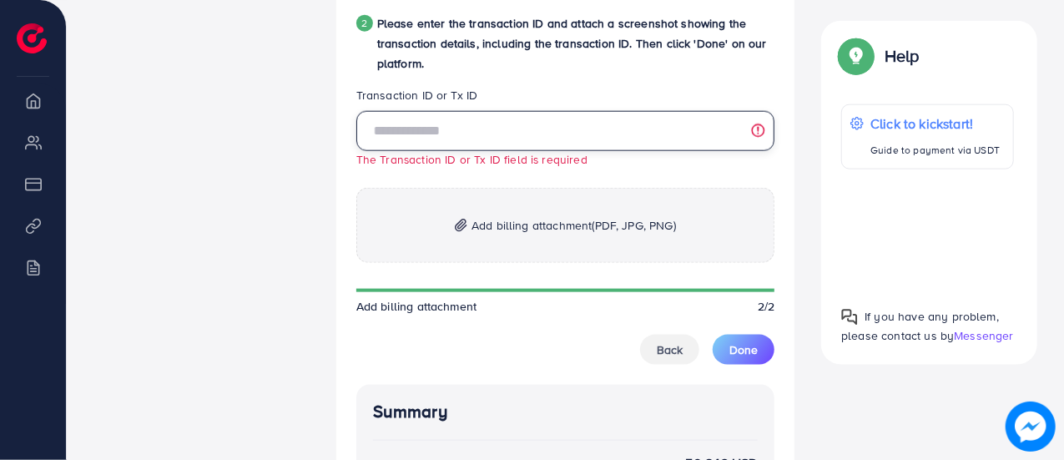
paste input "**********"
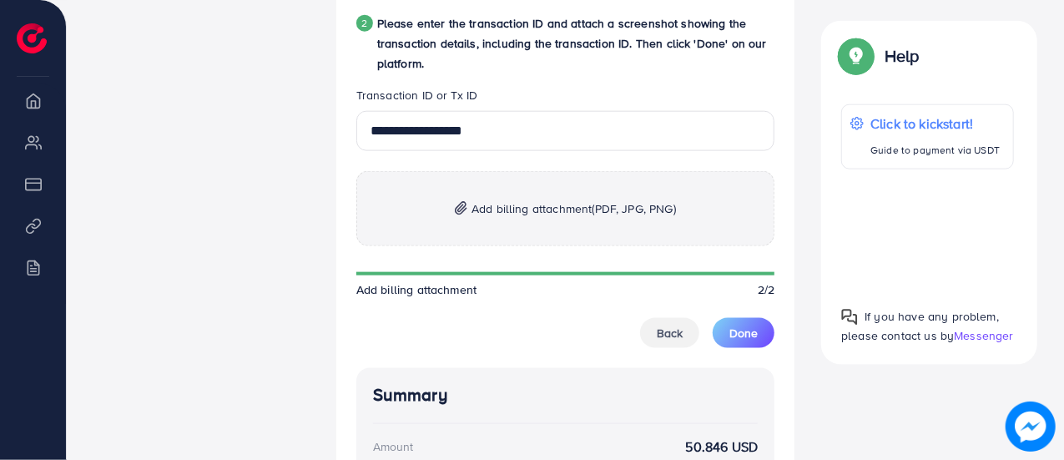
click at [521, 226] on p "Add billing attachment (PDF, JPG, PNG)" at bounding box center [565, 208] width 419 height 75
click at [476, 219] on span "Add billing attachment (PDF, JPG, PNG)" at bounding box center [574, 209] width 205 height 20
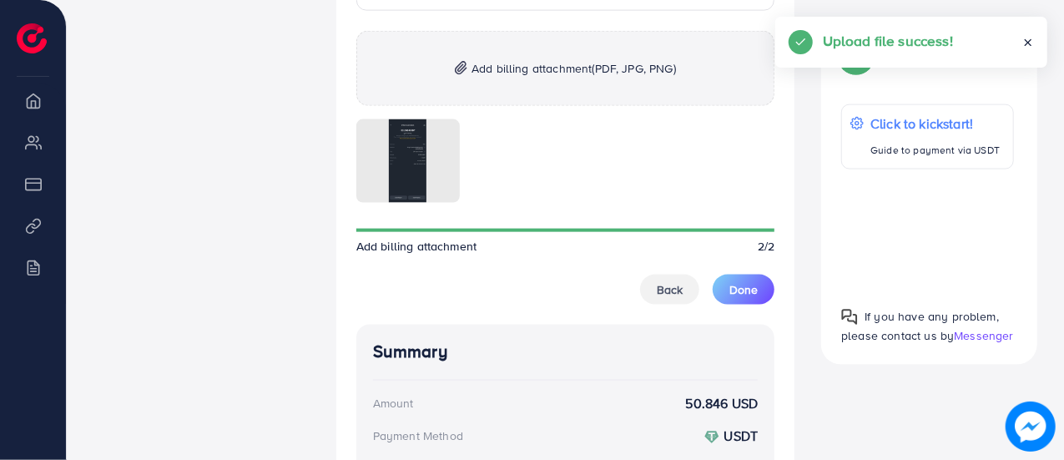
scroll to position [1169, 0]
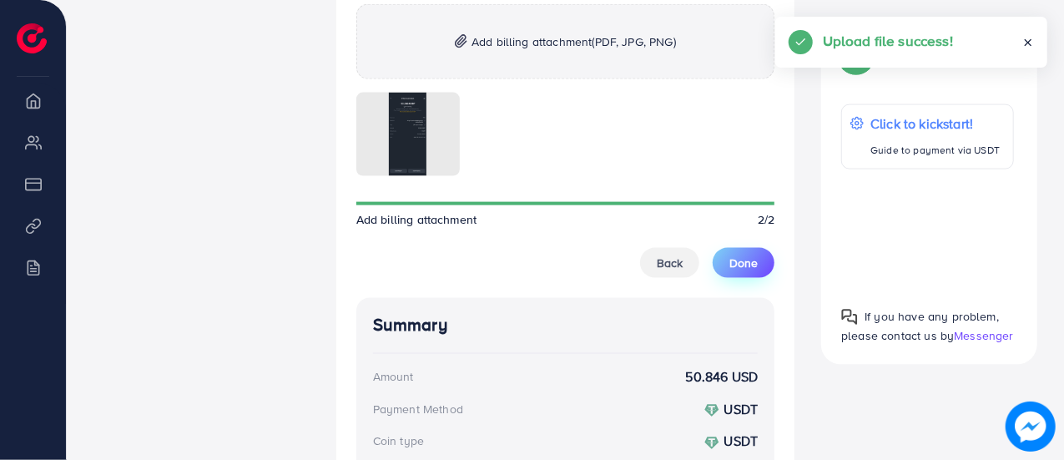
click at [740, 266] on span "Done" at bounding box center [744, 263] width 28 height 17
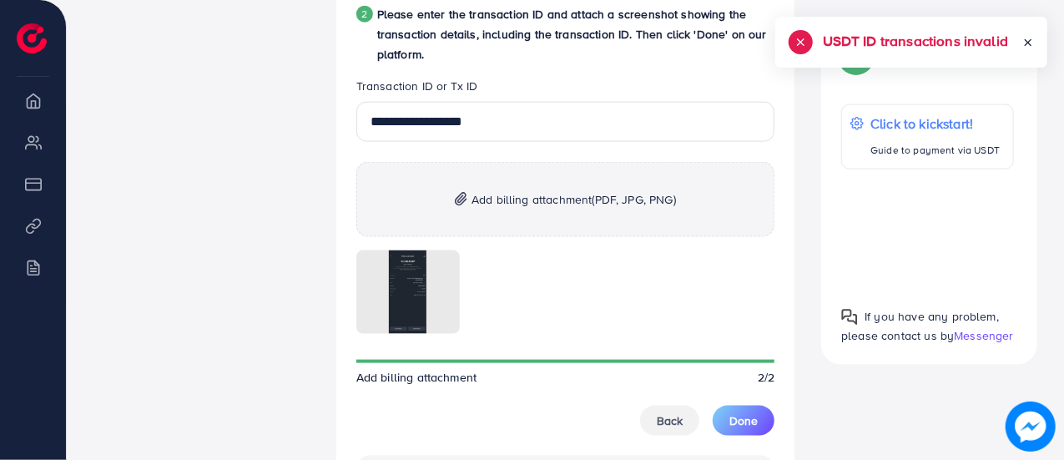
scroll to position [1002, 0]
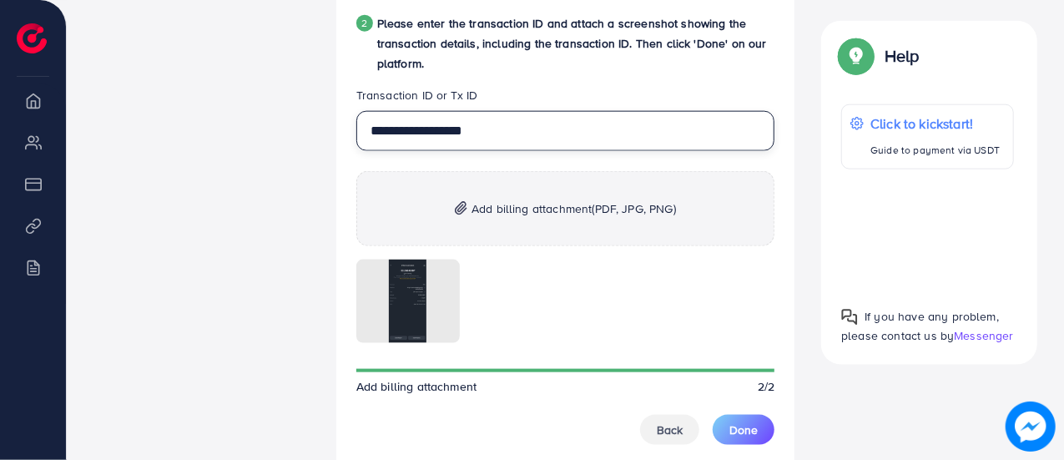
click at [523, 124] on input "**********" at bounding box center [565, 131] width 419 height 40
paste input "text"
type input "**********"
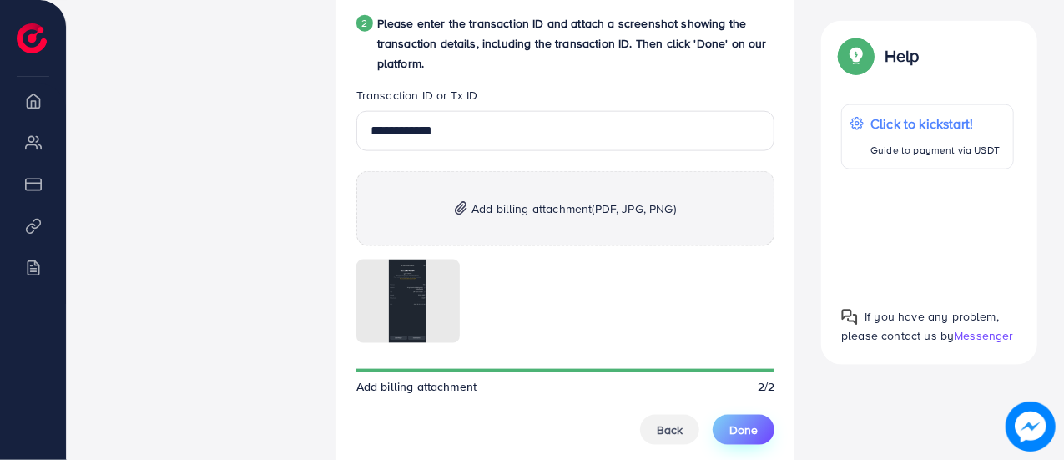
click at [742, 418] on button "Done" at bounding box center [744, 430] width 62 height 30
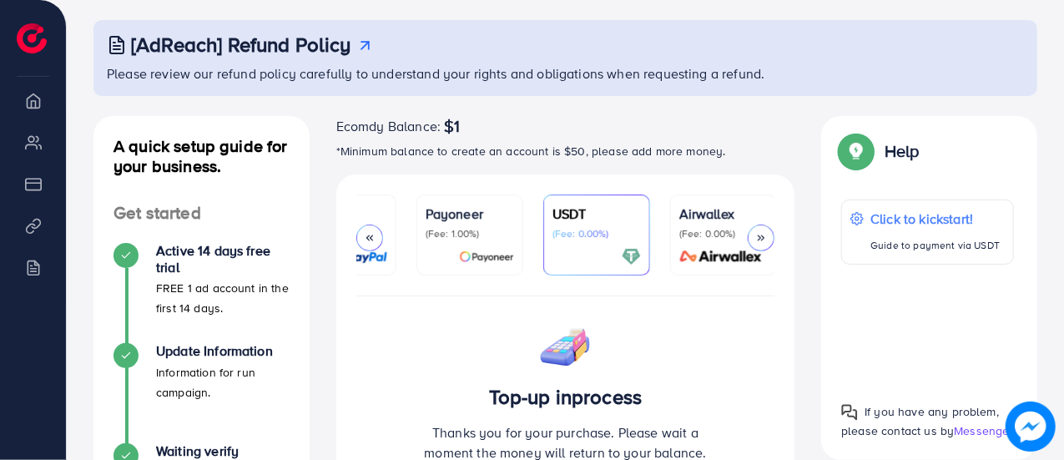
scroll to position [0, 0]
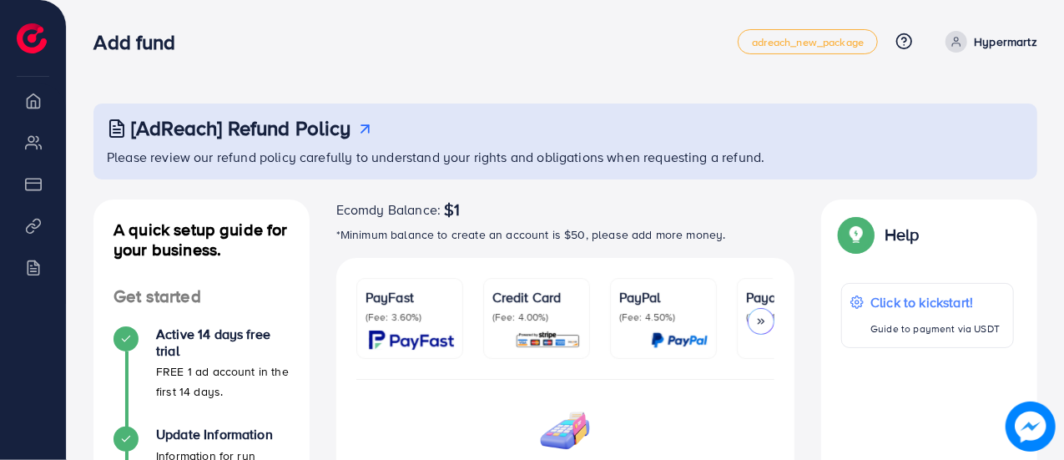
click at [247, 159] on p "Please review our refund policy carefully to understand your rights and obligat…" at bounding box center [567, 157] width 921 height 20
